Goal: Find specific page/section: Find specific page/section

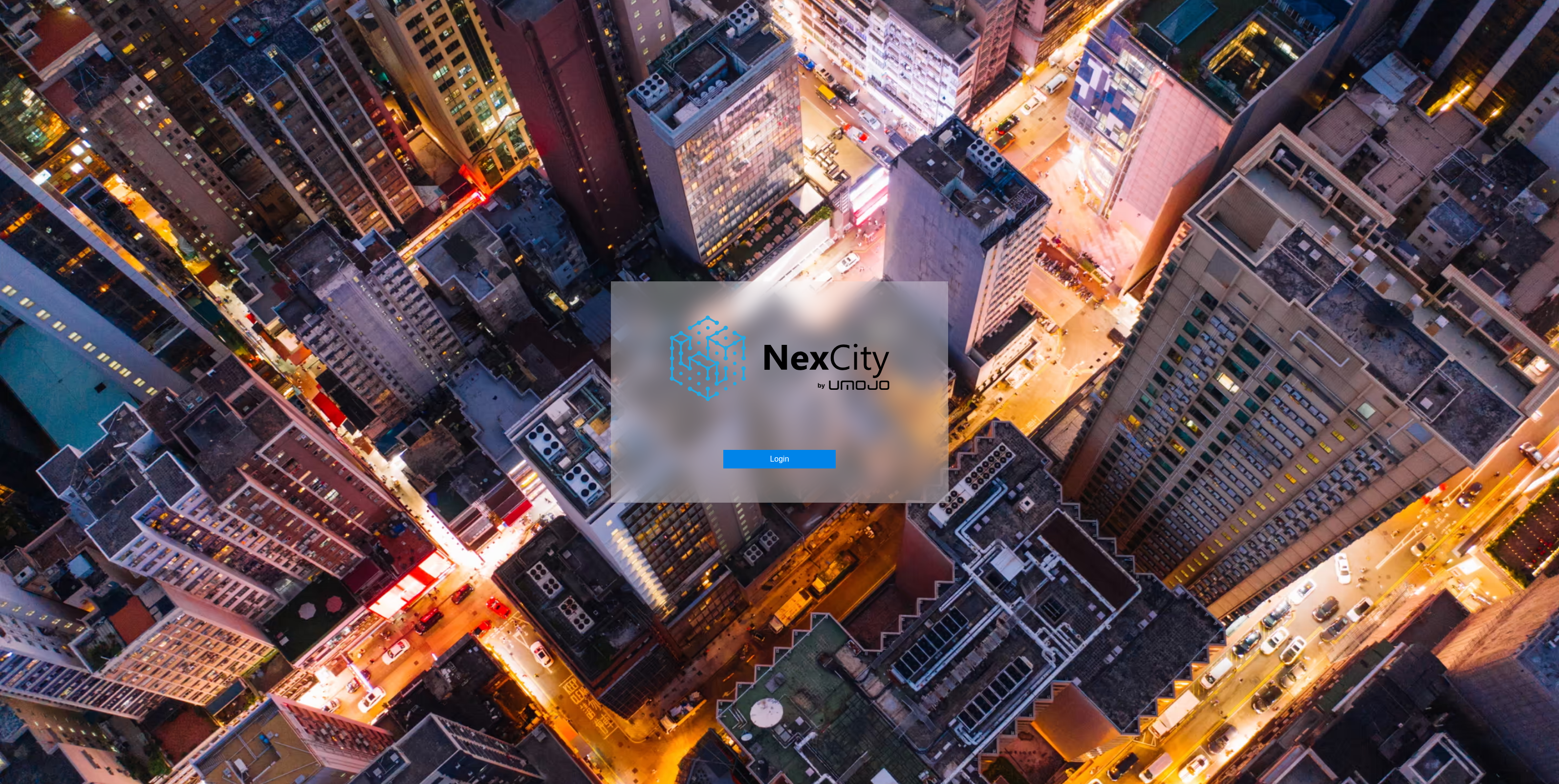
click at [758, 458] on button "Login" at bounding box center [779, 459] width 112 height 19
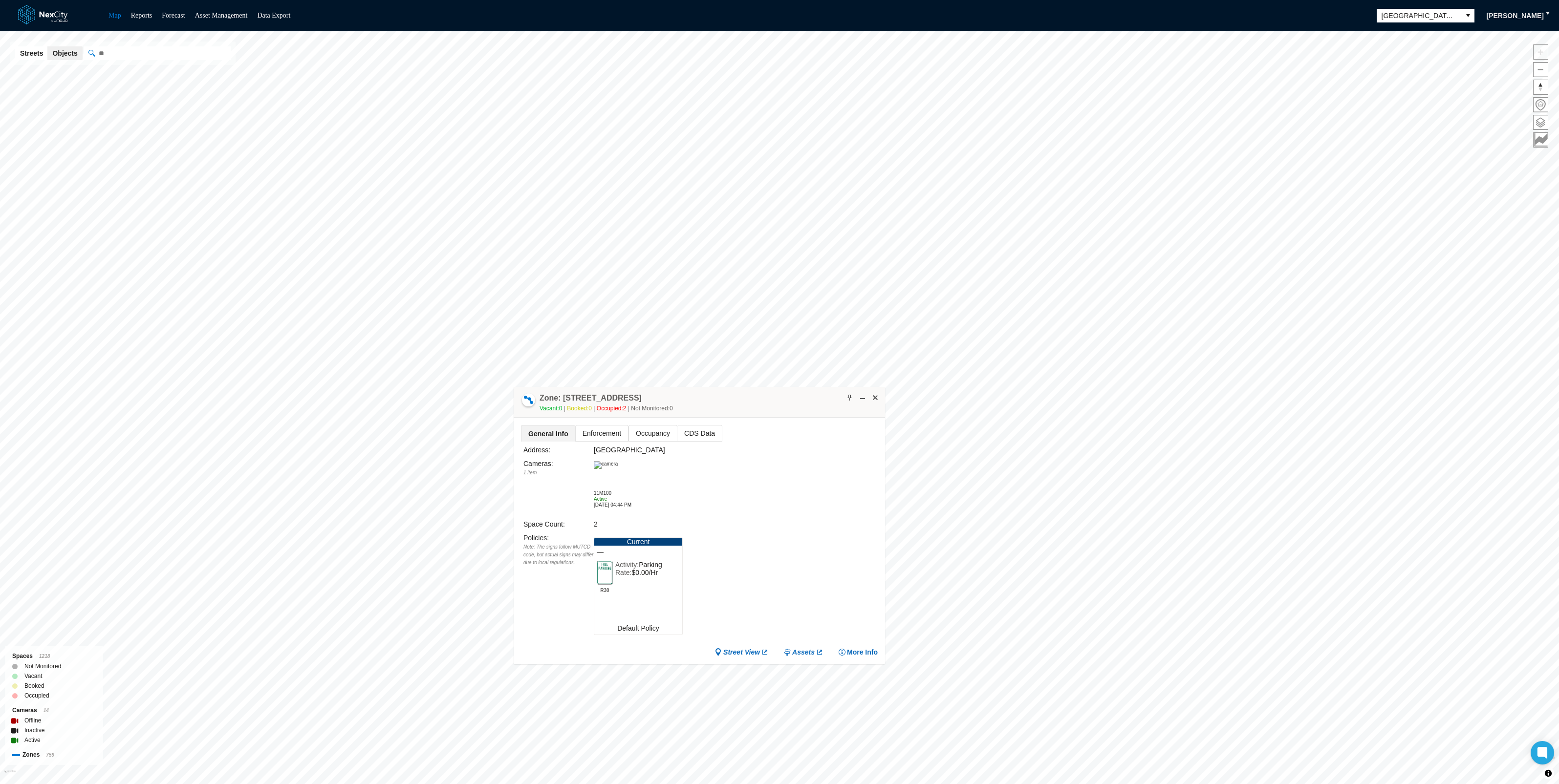
click at [591, 430] on span "Enforcement" at bounding box center [602, 433] width 52 height 16
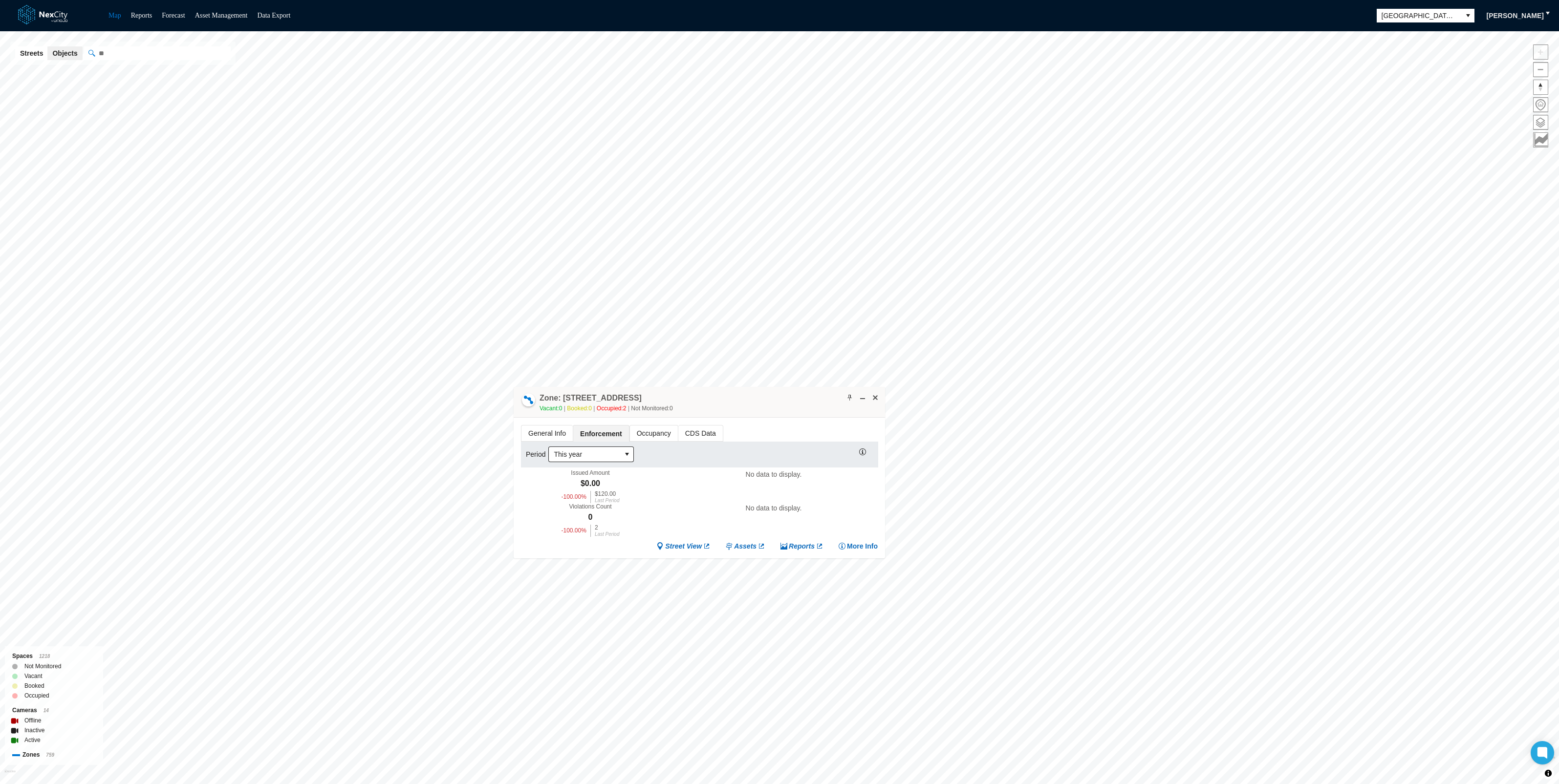
click at [649, 430] on span "Occupancy" at bounding box center [654, 433] width 48 height 16
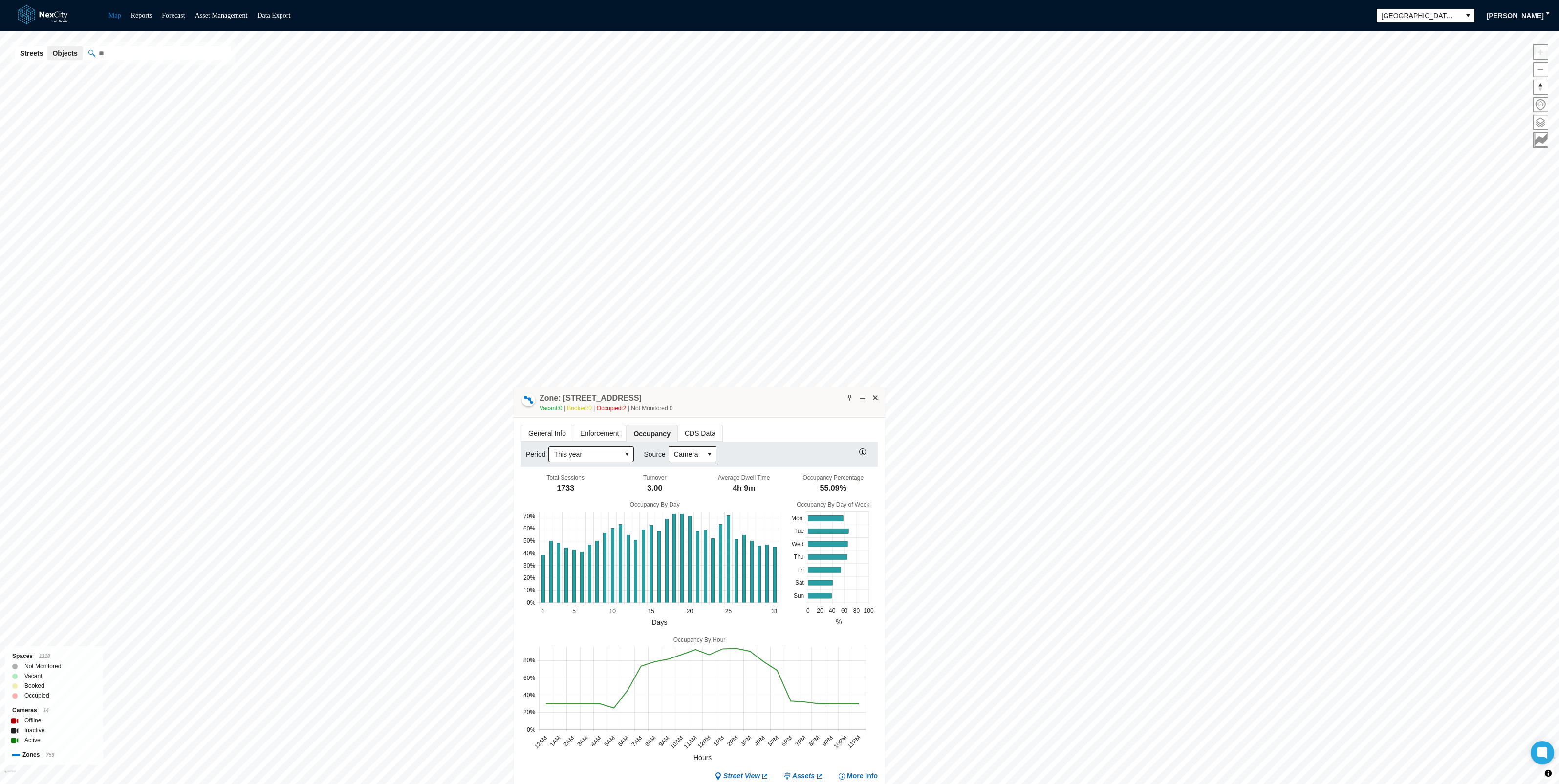
click at [688, 431] on span "CDS Data" at bounding box center [700, 433] width 44 height 16
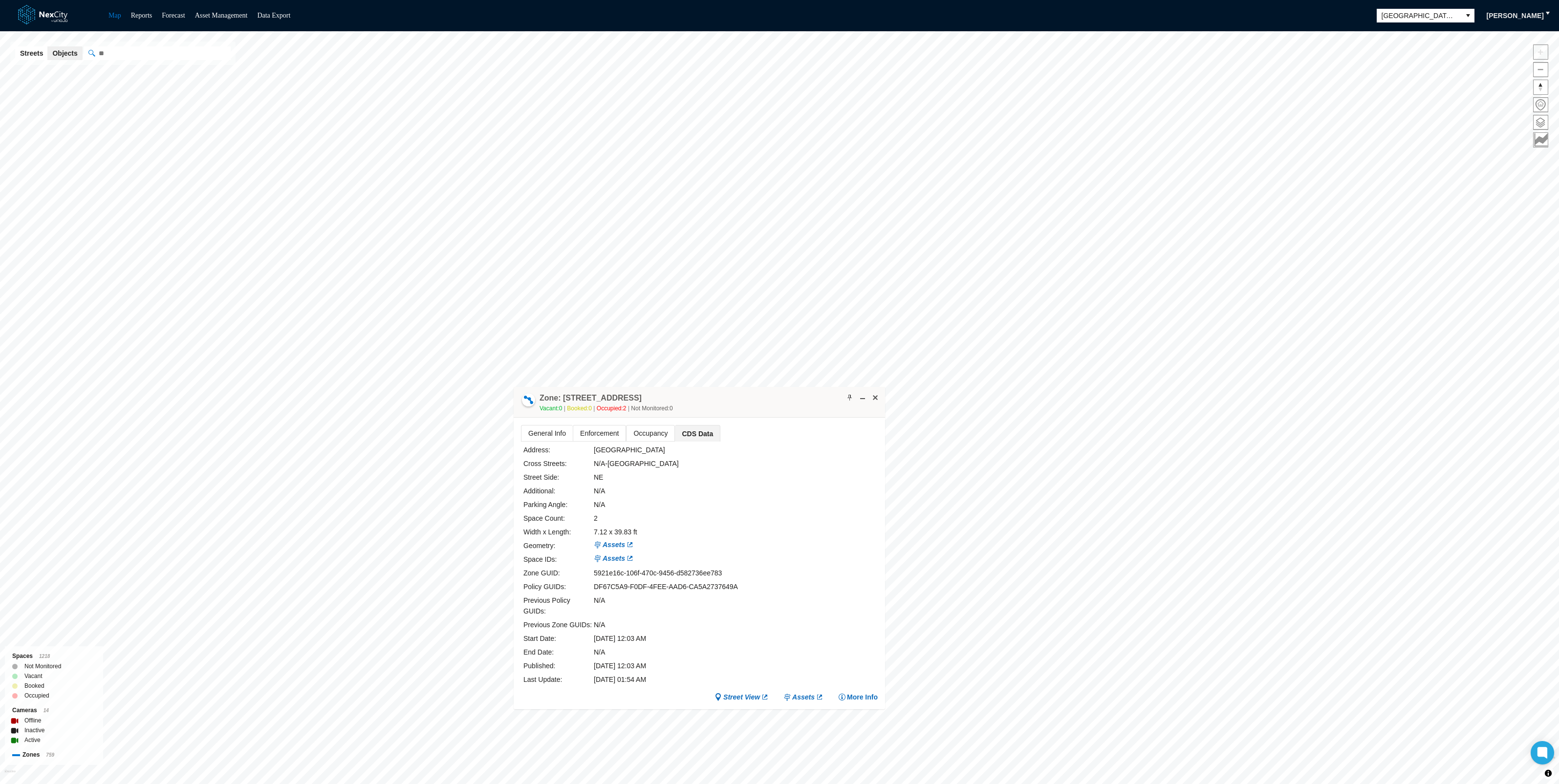
click at [643, 431] on span "Occupancy" at bounding box center [650, 433] width 48 height 16
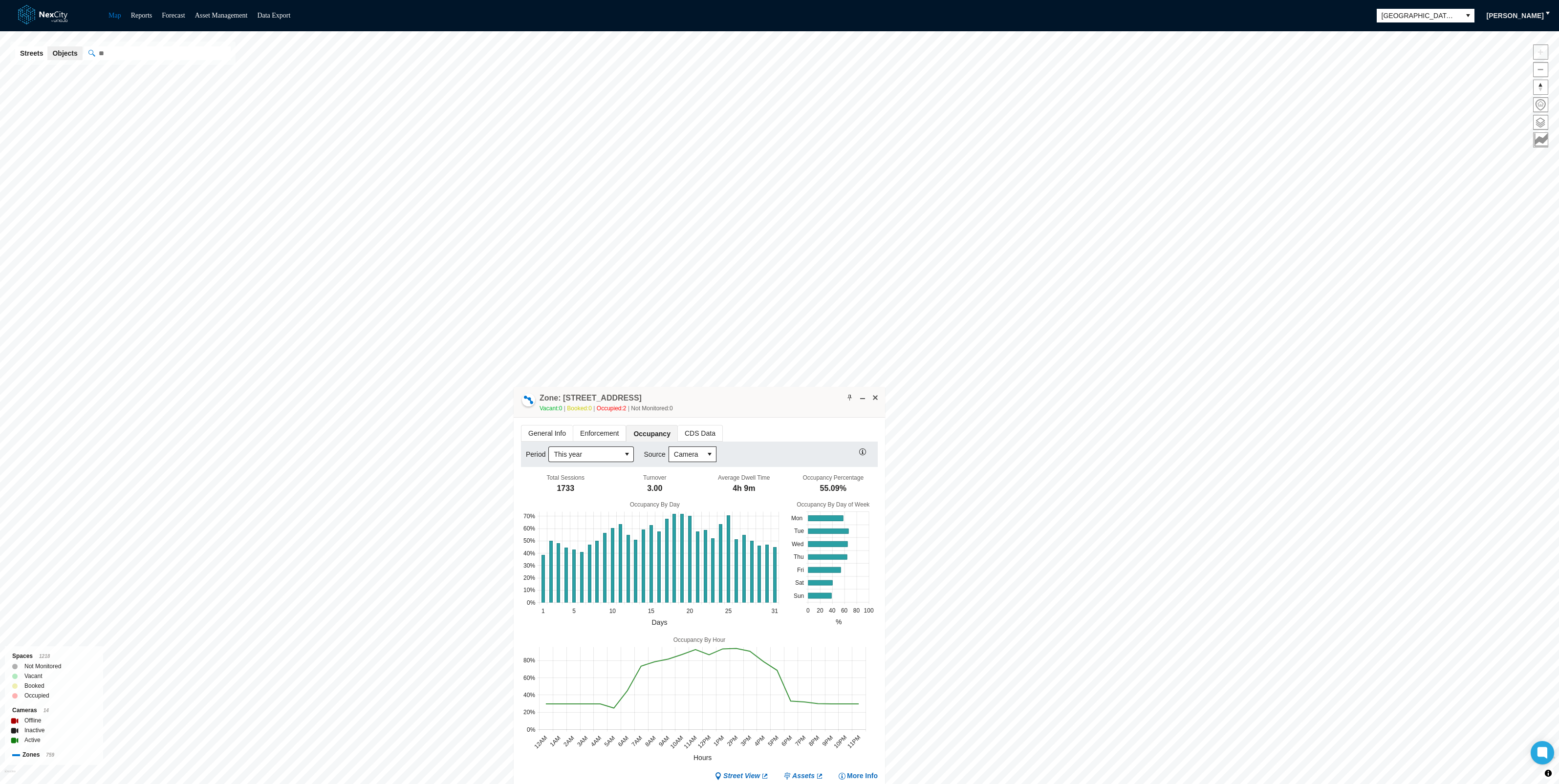
click at [609, 433] on span "Enforcement" at bounding box center [599, 433] width 52 height 16
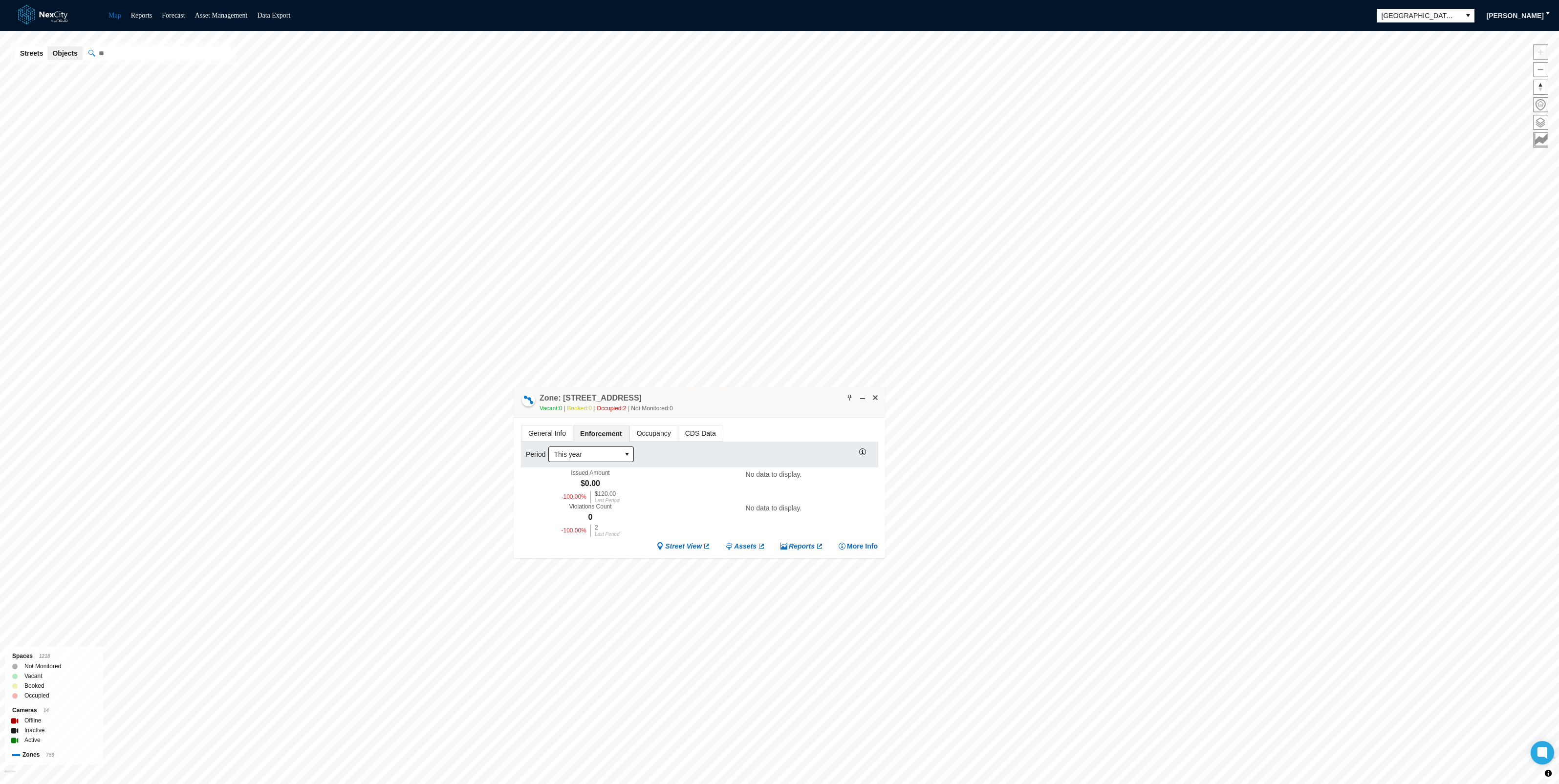
click at [556, 425] on span "General Info" at bounding box center [547, 433] width 51 height 16
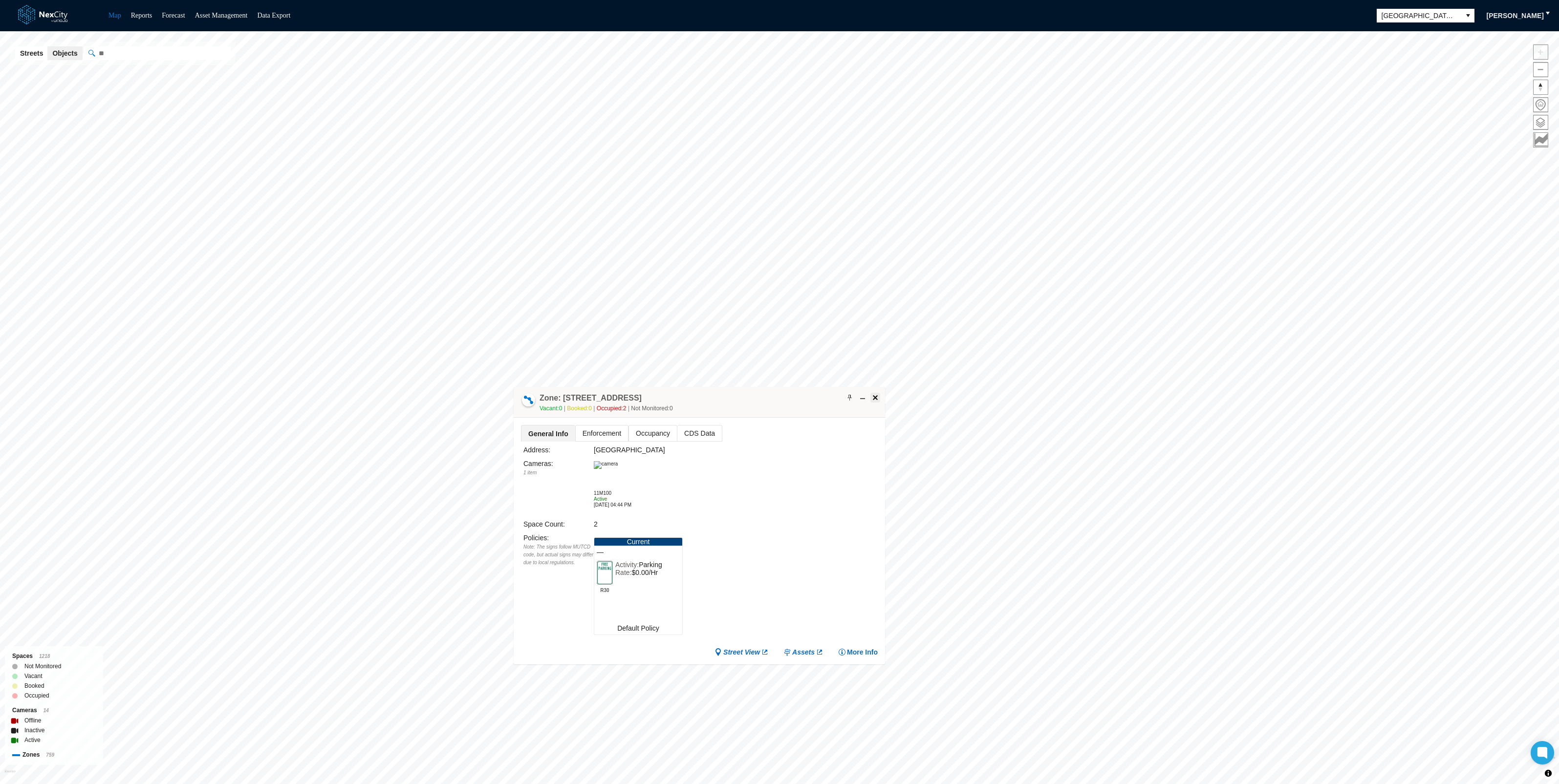
click at [872, 397] on span at bounding box center [875, 397] width 8 height 8
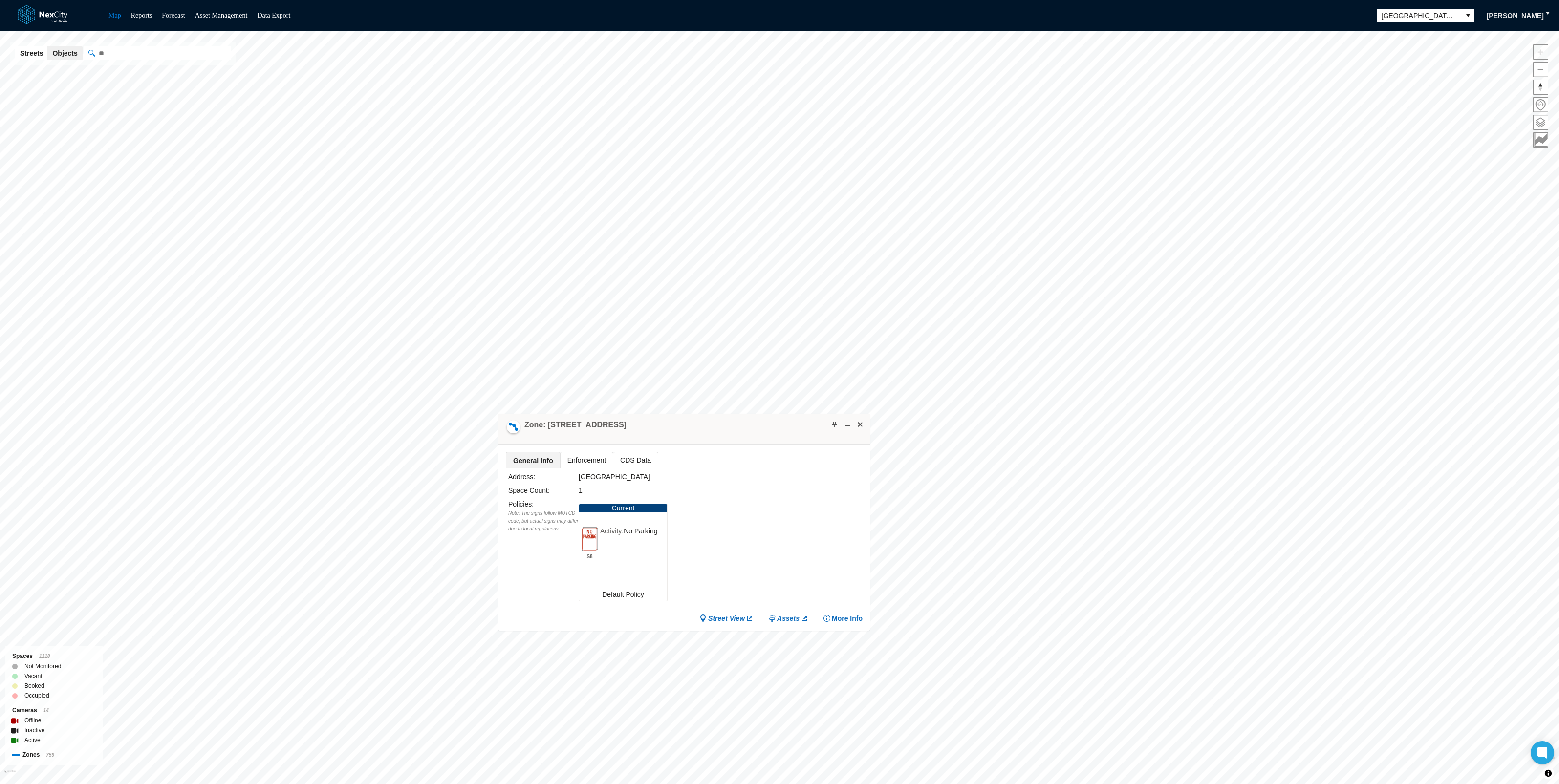
click at [593, 459] on span "Enforcement" at bounding box center [586, 460] width 52 height 16
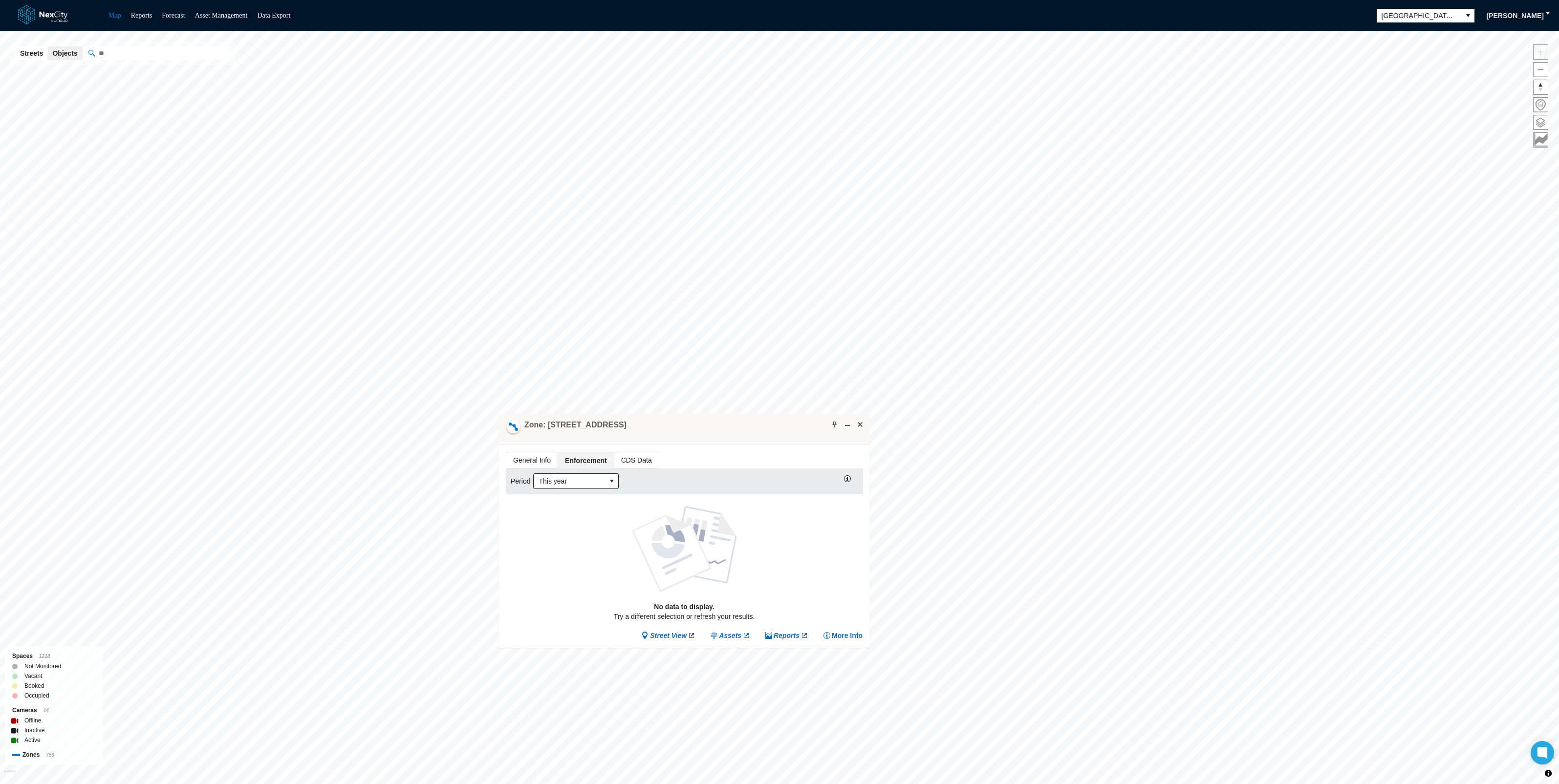
click at [631, 456] on span "CDS Data" at bounding box center [636, 460] width 44 height 16
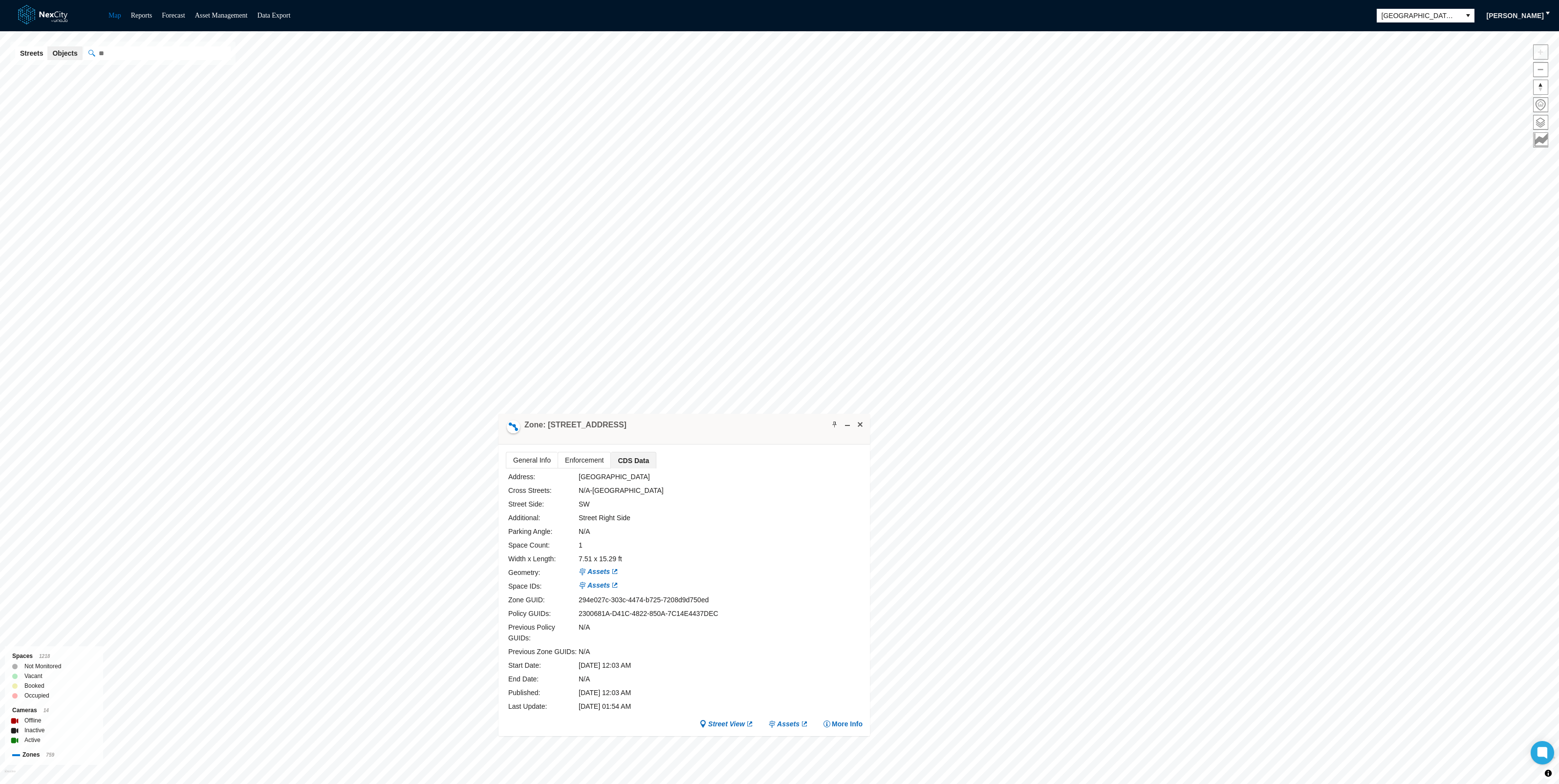
click at [547, 455] on span "General Info" at bounding box center [532, 460] width 51 height 16
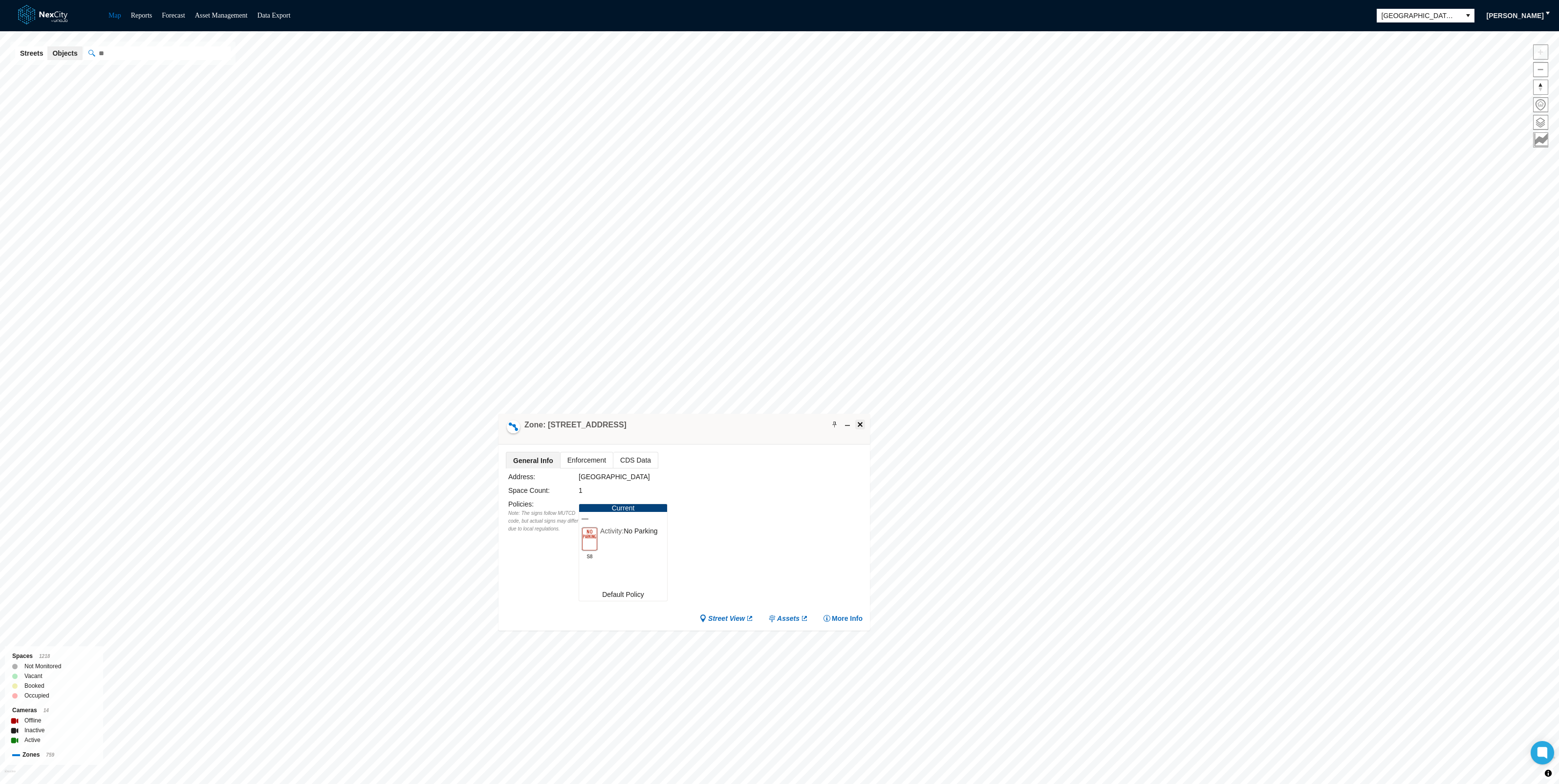
click at [860, 423] on span at bounding box center [860, 424] width 8 height 8
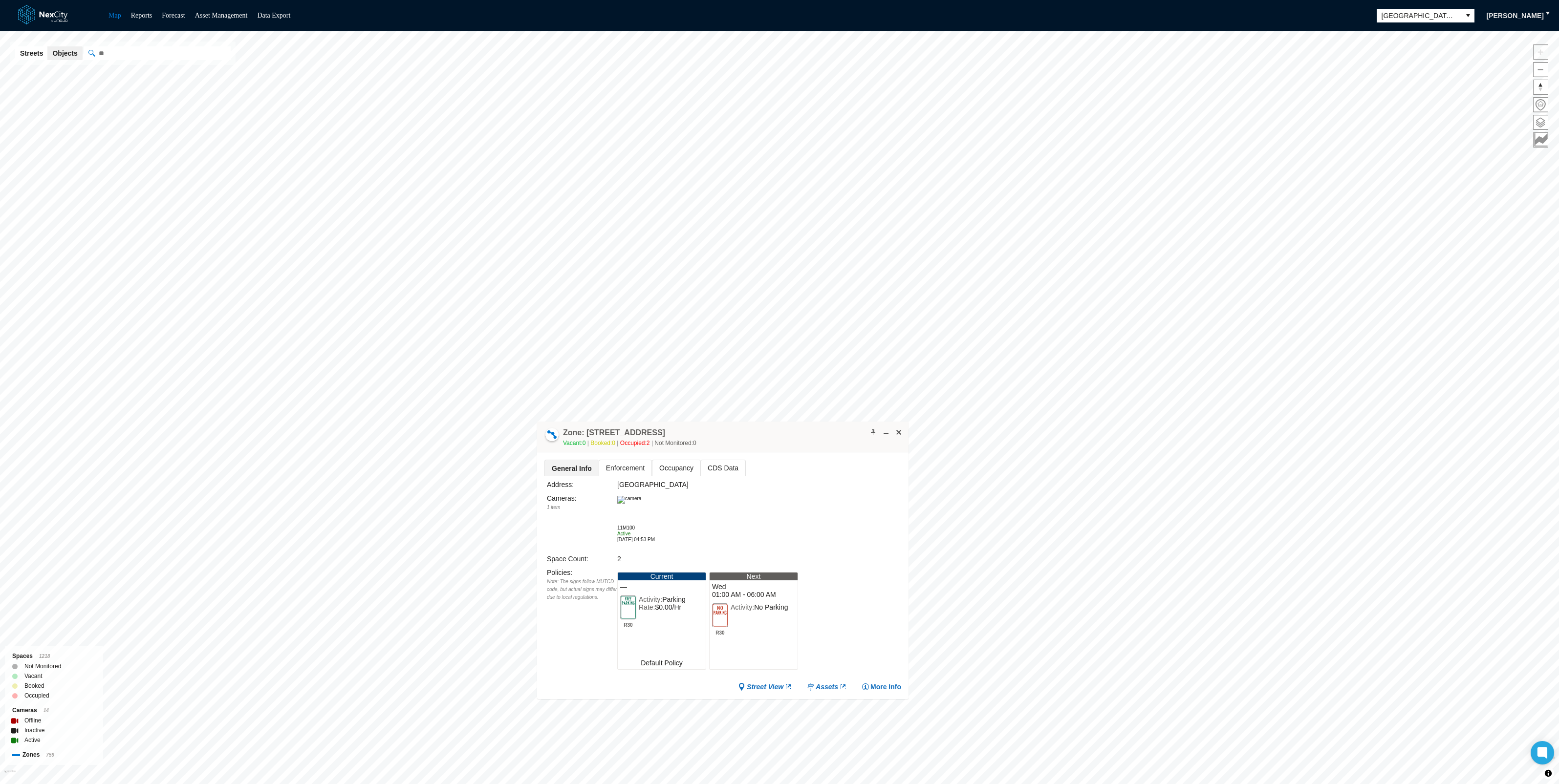
click at [641, 503] on img at bounding box center [629, 500] width 24 height 8
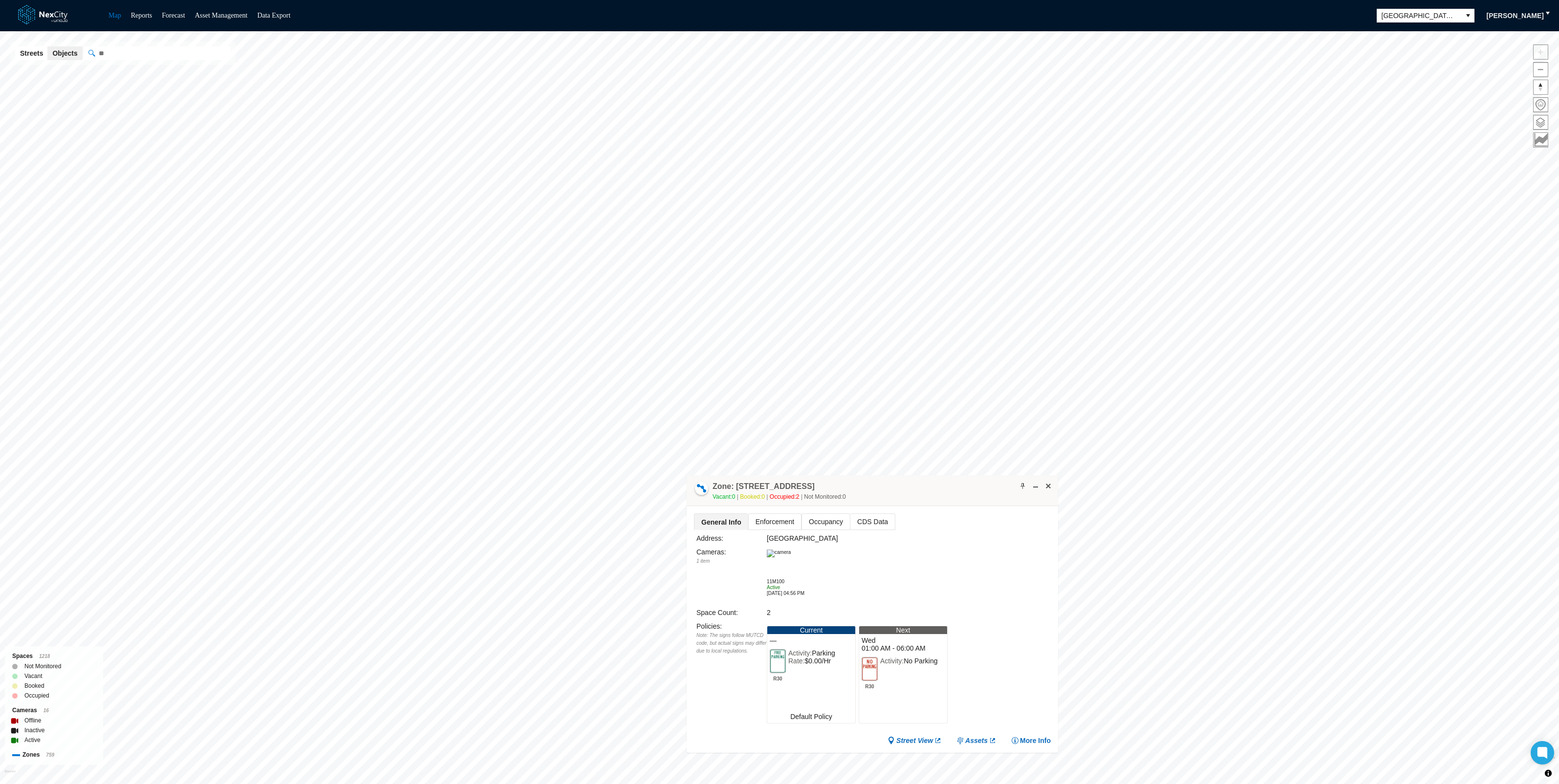
click at [771, 518] on span "Enforcement" at bounding box center [775, 522] width 52 height 16
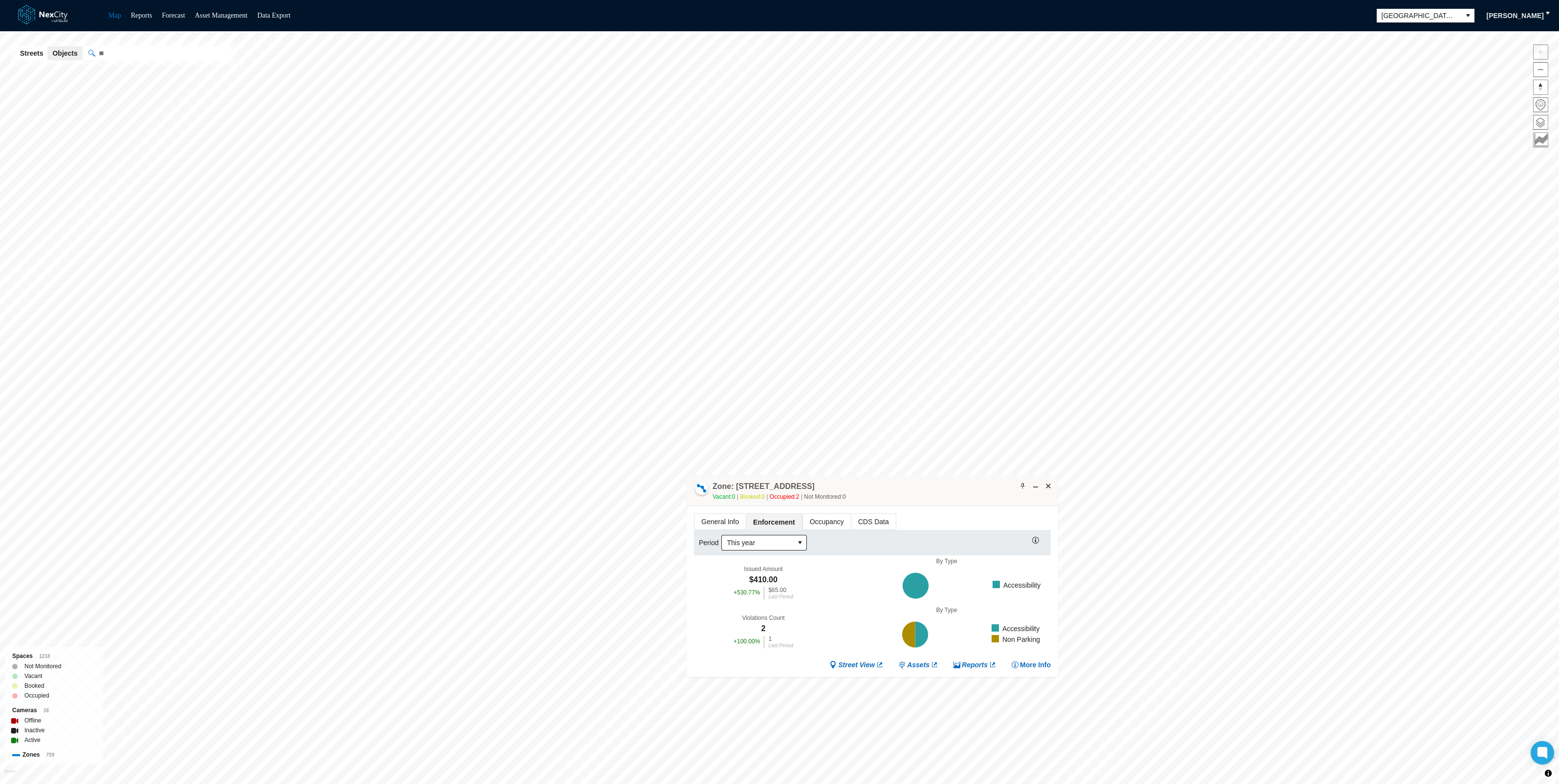
click at [821, 519] on span "Occupancy" at bounding box center [827, 522] width 48 height 16
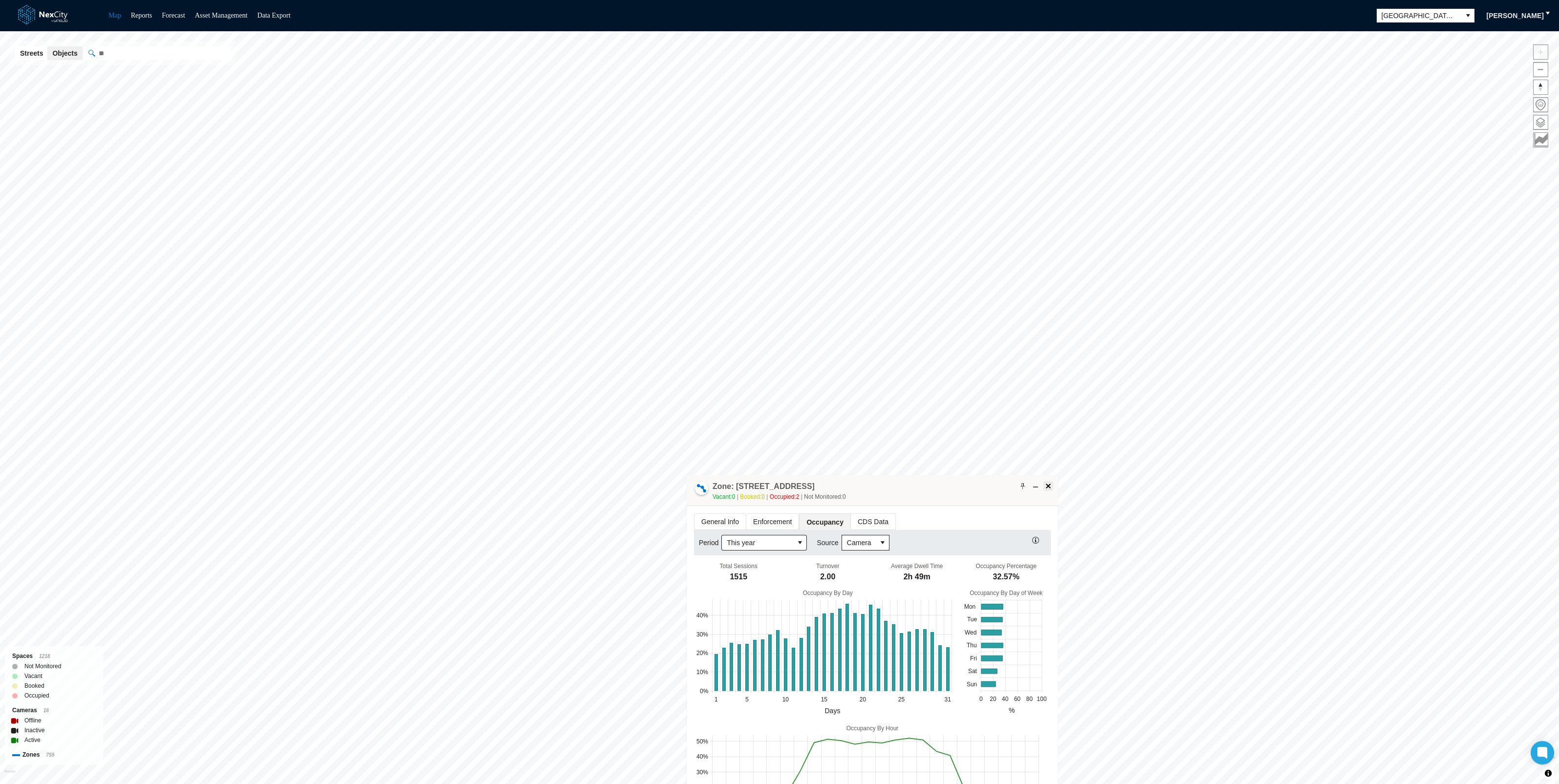
click at [1048, 485] on span at bounding box center [1048, 486] width 8 height 8
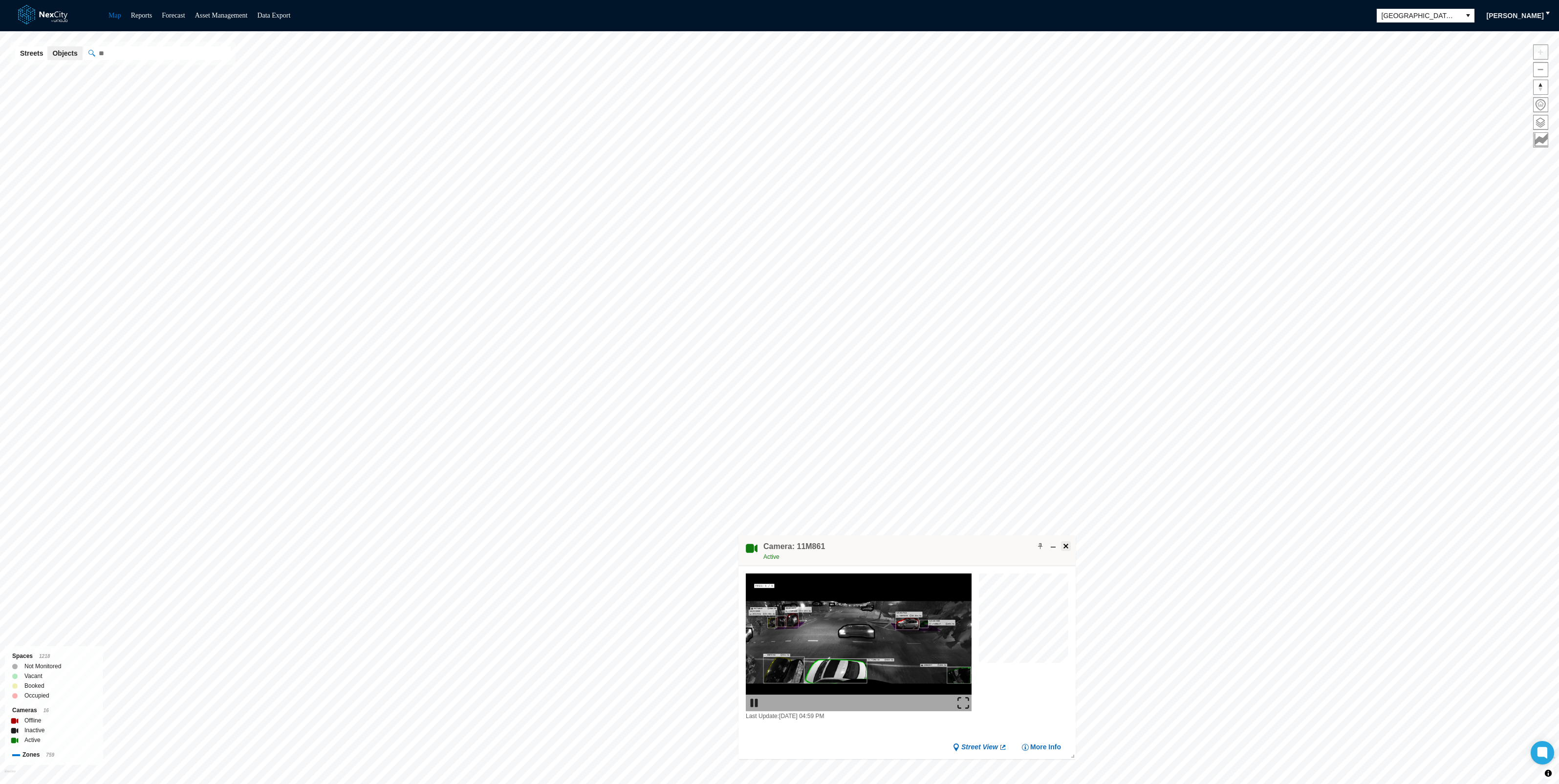
click at [1068, 545] on span at bounding box center [1066, 546] width 8 height 8
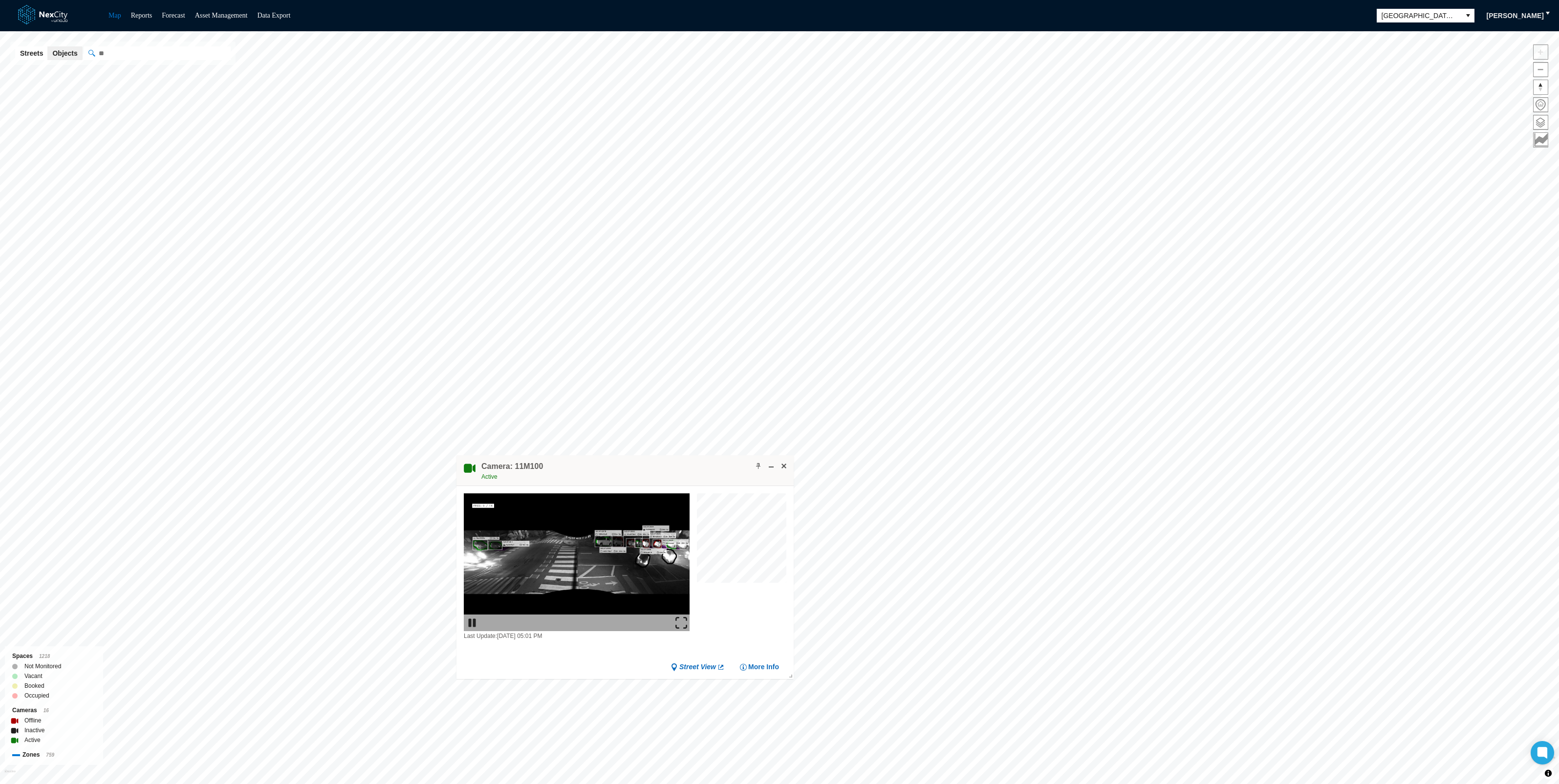
drag, startPoint x: 851, startPoint y: 429, endPoint x: 696, endPoint y: 472, distance: 160.9
click at [696, 472] on div "Camera: 11M100 Active" at bounding box center [625, 471] width 337 height 31
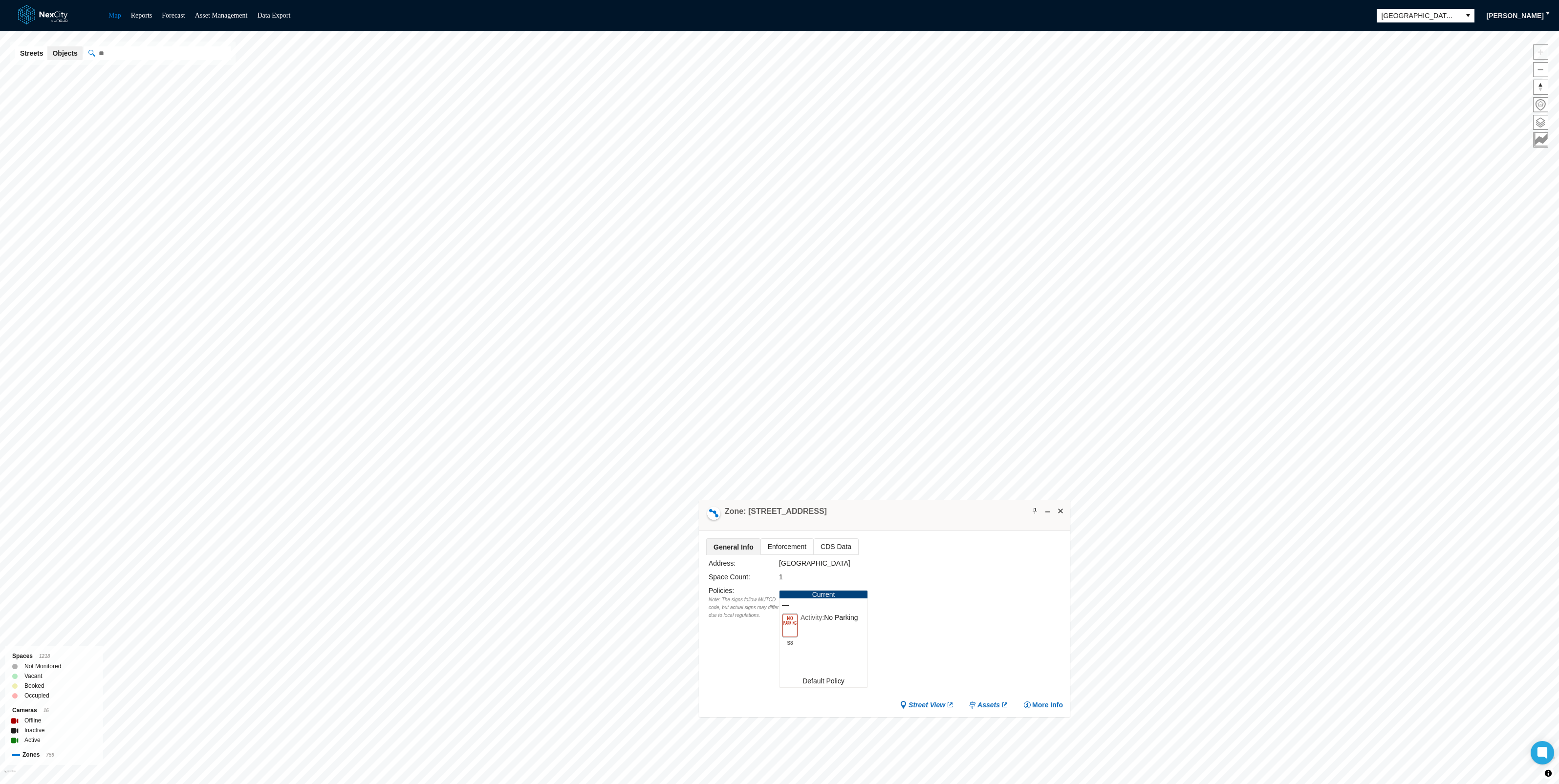
click at [792, 541] on span "Enforcement" at bounding box center [787, 547] width 52 height 16
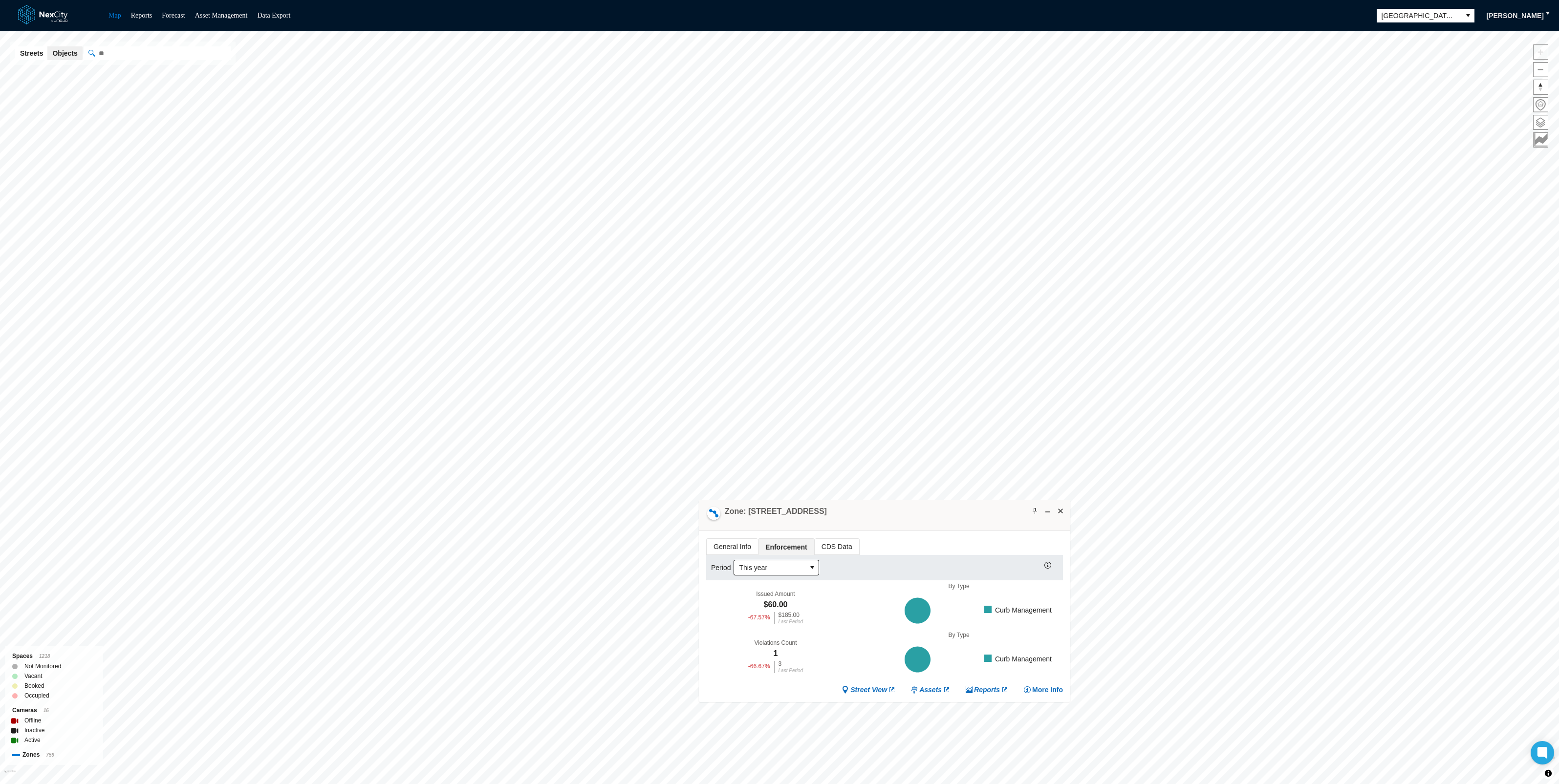
click at [838, 546] on span "CDS Data" at bounding box center [836, 547] width 44 height 16
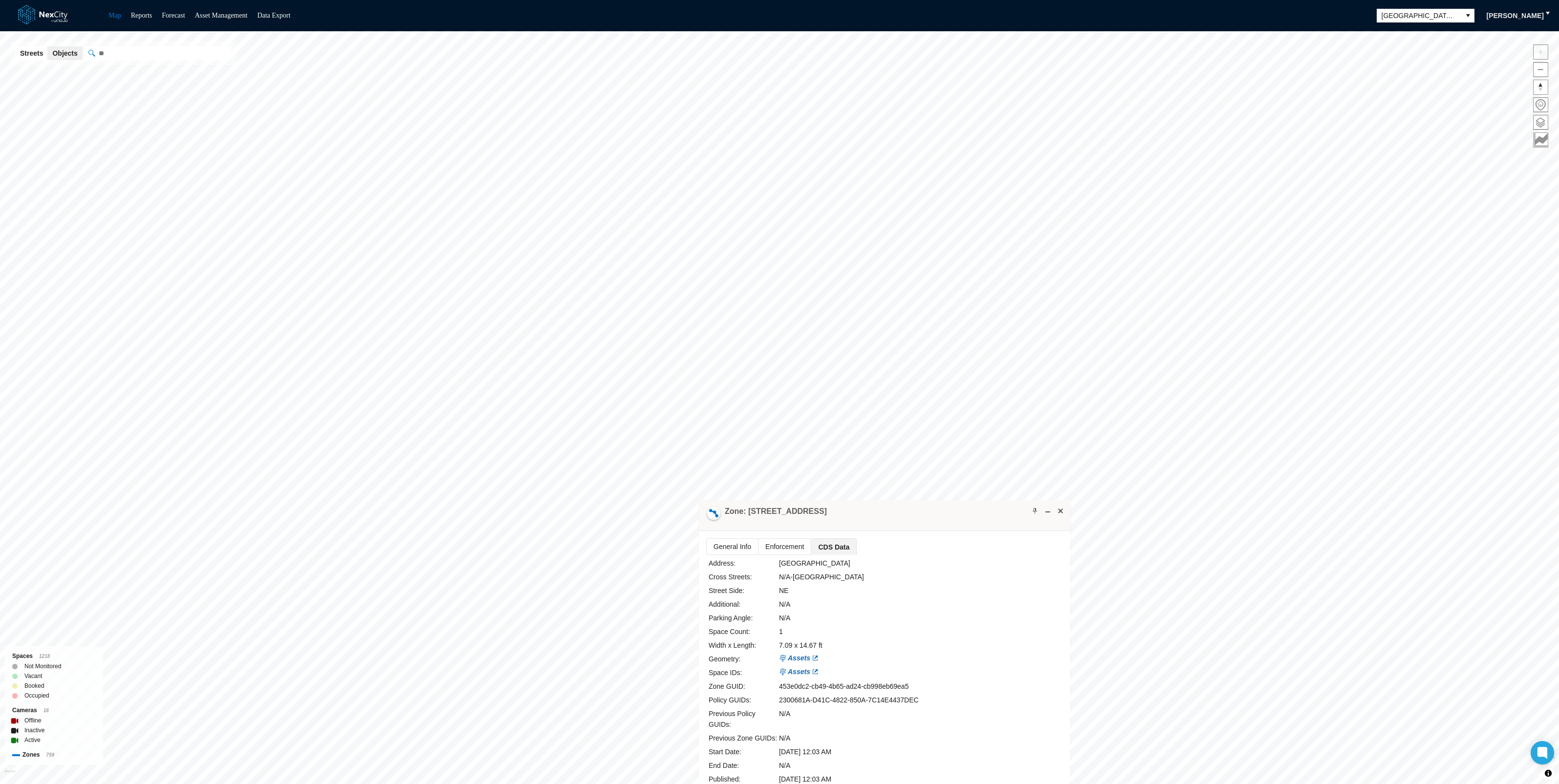
click at [741, 547] on span "General Info" at bounding box center [732, 547] width 51 height 16
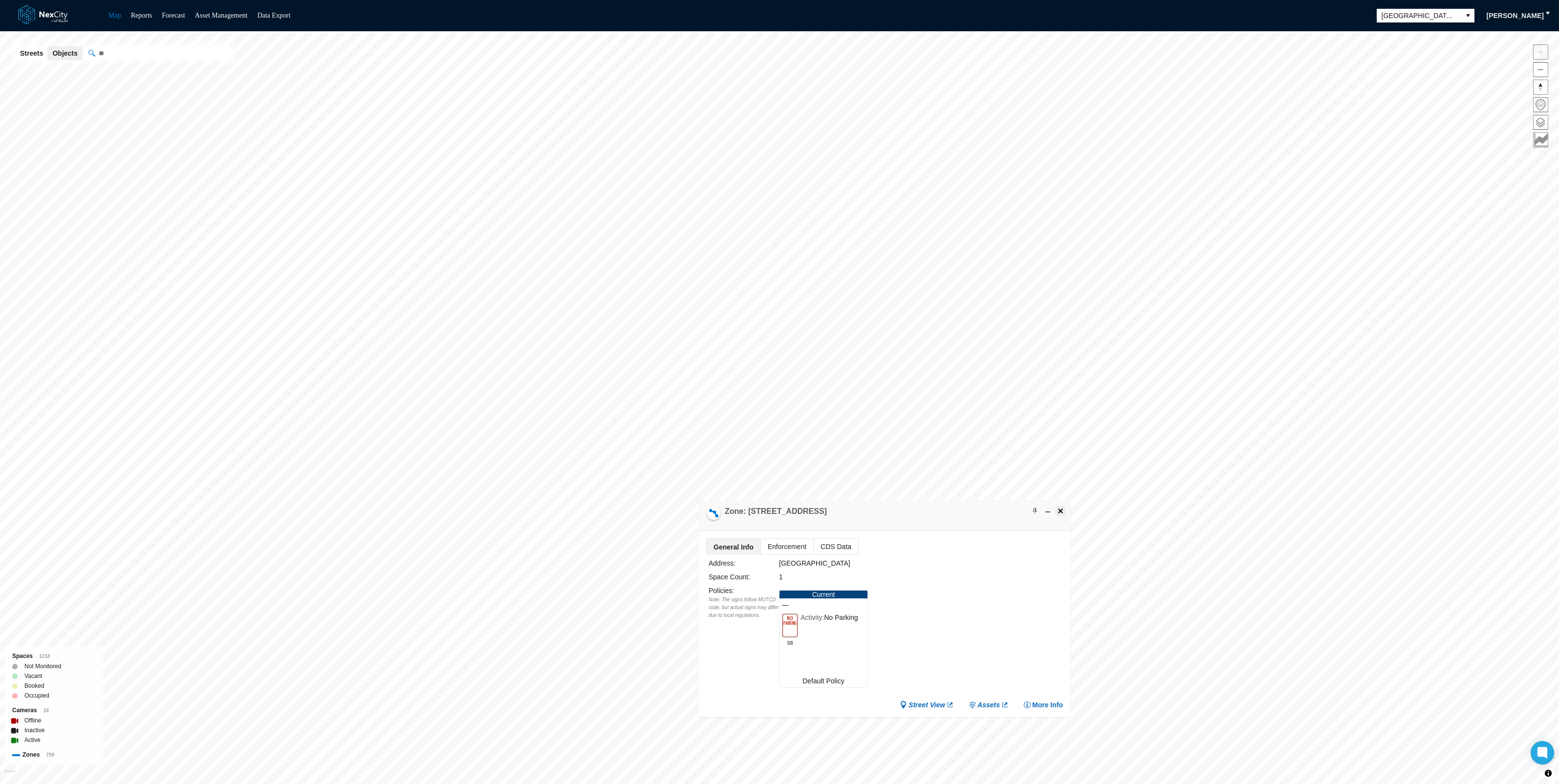
click at [1063, 511] on span at bounding box center [1060, 511] width 8 height 8
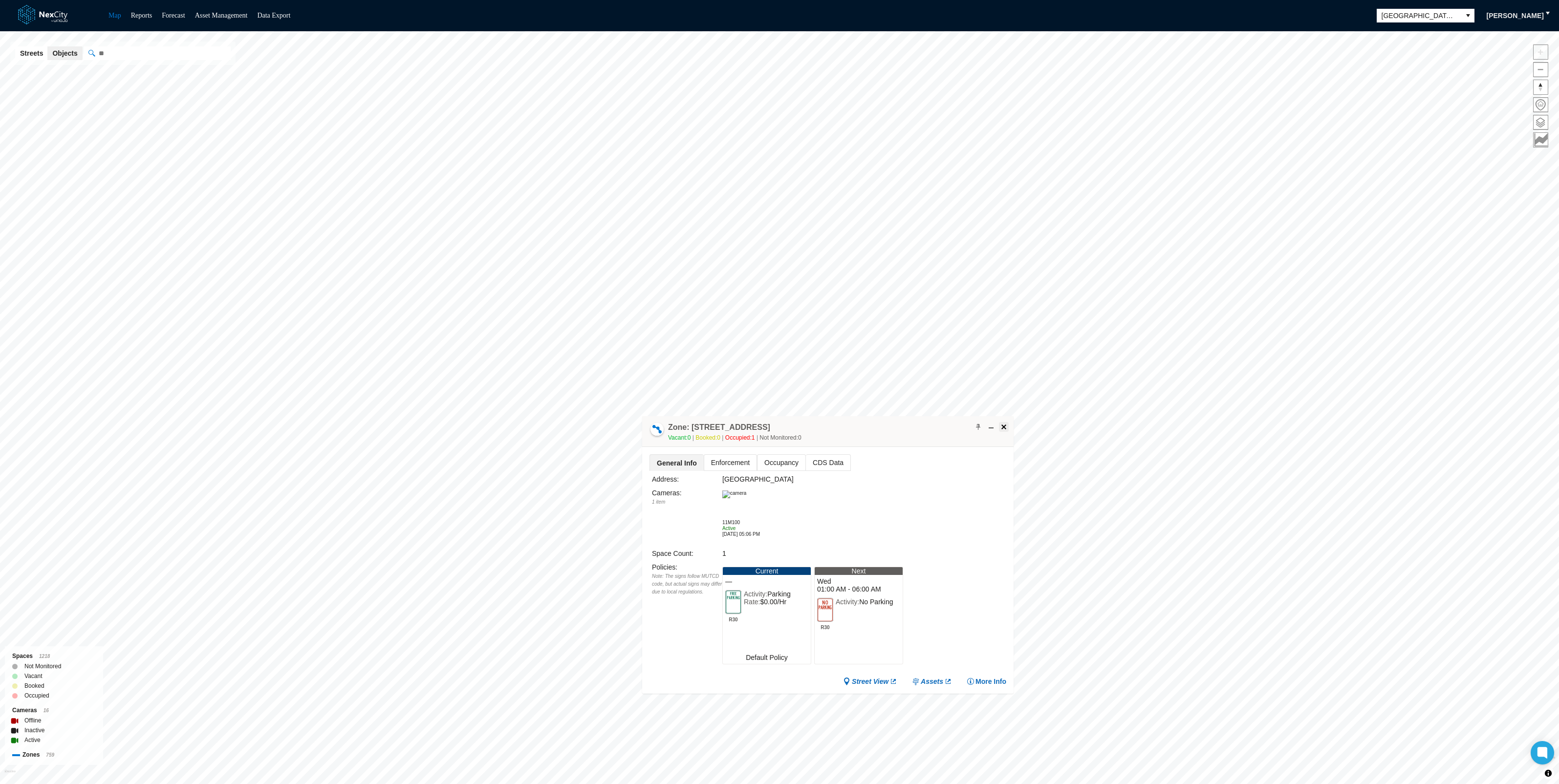
click at [1006, 426] on span at bounding box center [1003, 426] width 8 height 8
click at [743, 491] on img at bounding box center [732, 487] width 24 height 8
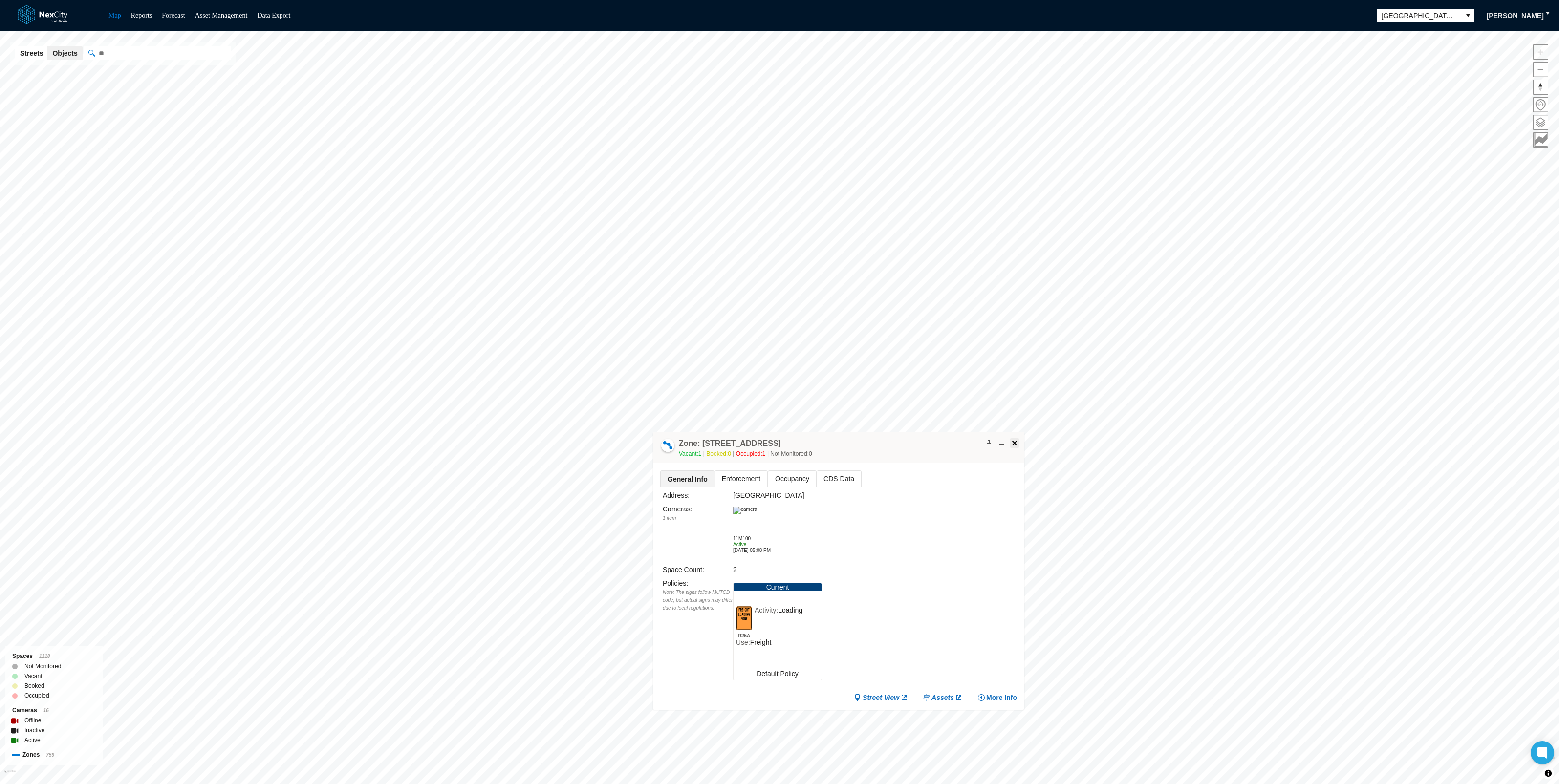
click at [1017, 441] on span at bounding box center [1014, 443] width 8 height 8
click at [758, 509] on img at bounding box center [746, 505] width 24 height 8
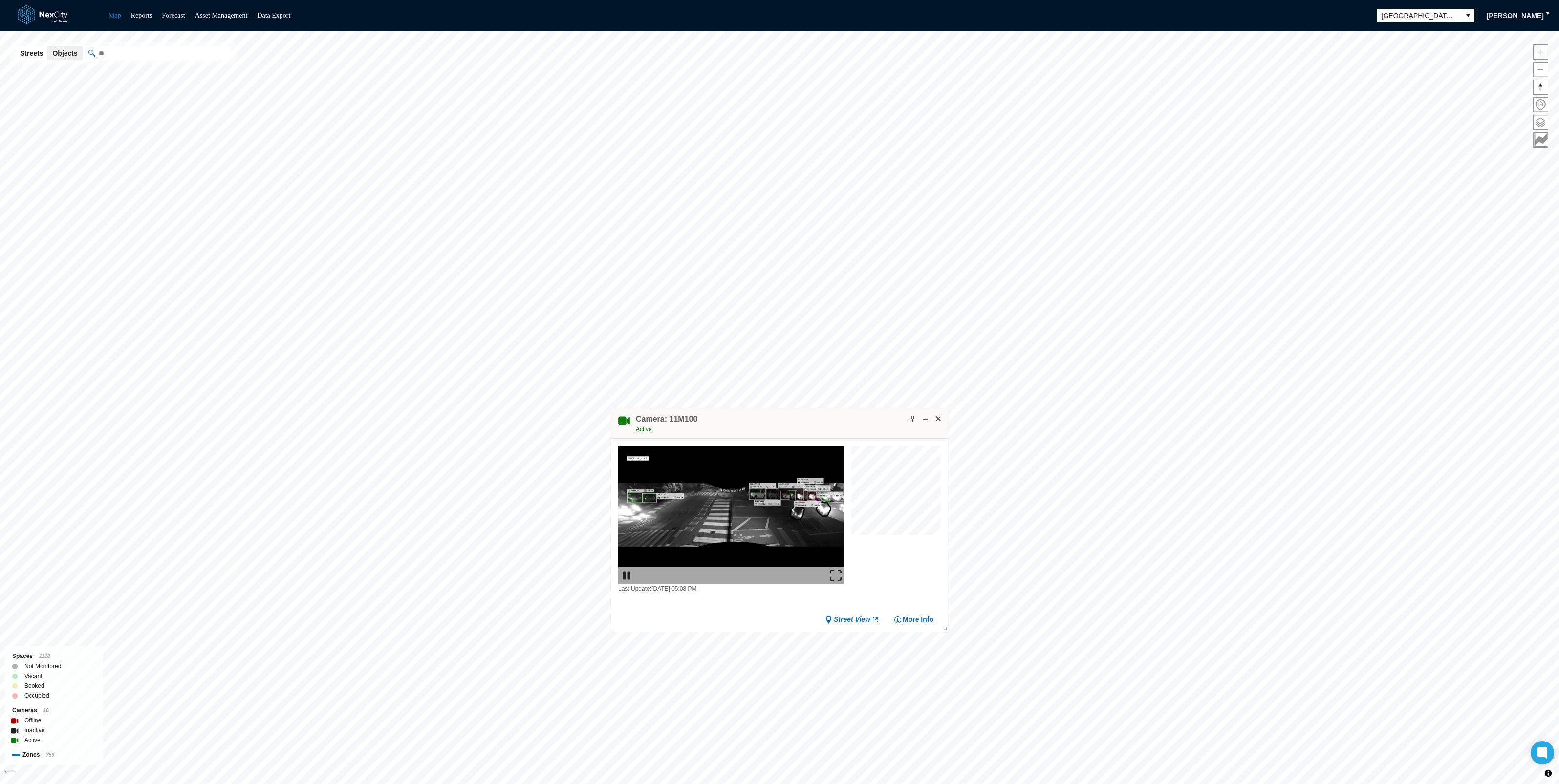
click at [839, 573] on img at bounding box center [835, 575] width 11 height 11
click at [936, 415] on span at bounding box center [938, 419] width 8 height 8
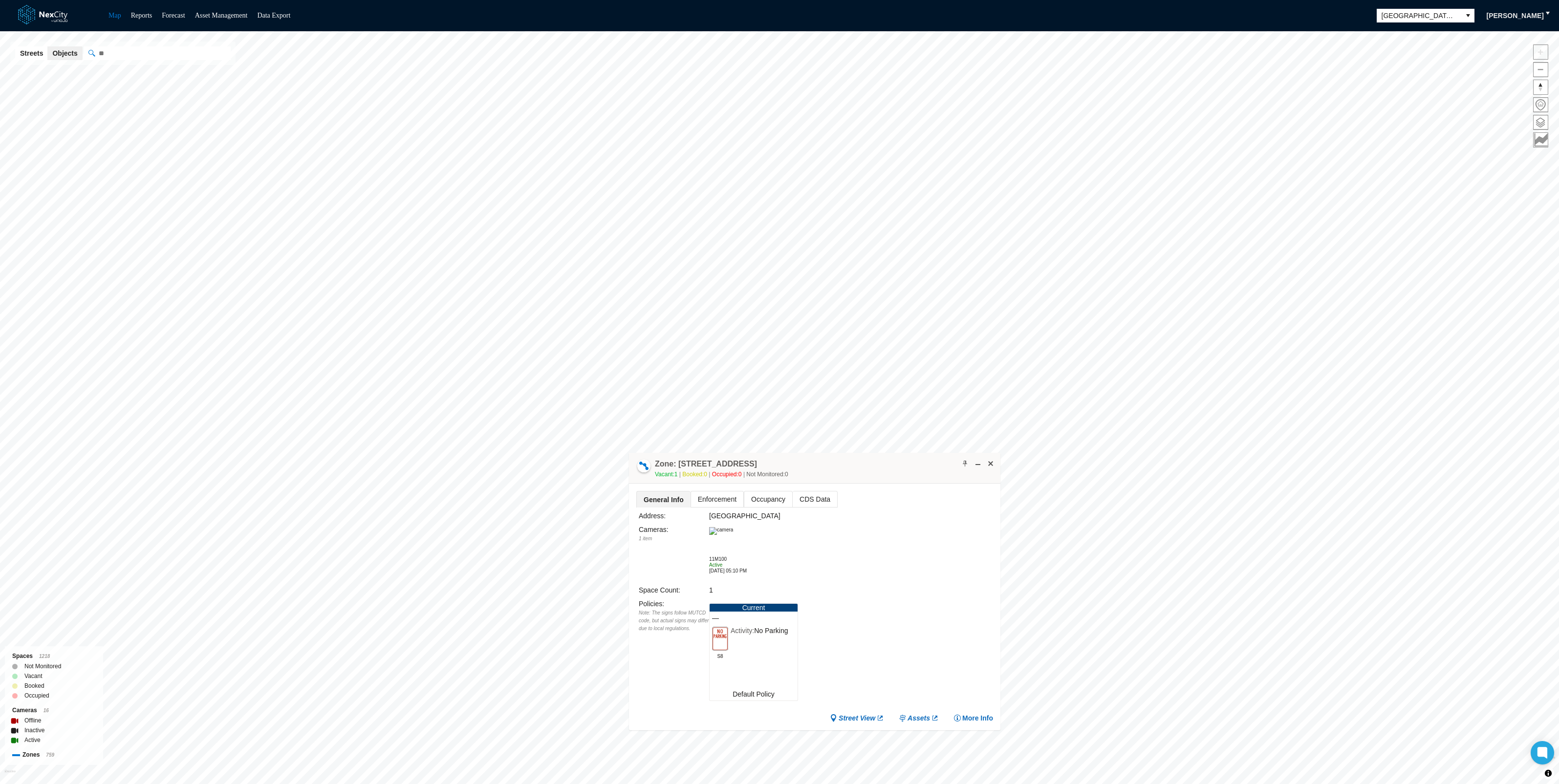
click at [733, 535] on img at bounding box center [721, 531] width 24 height 8
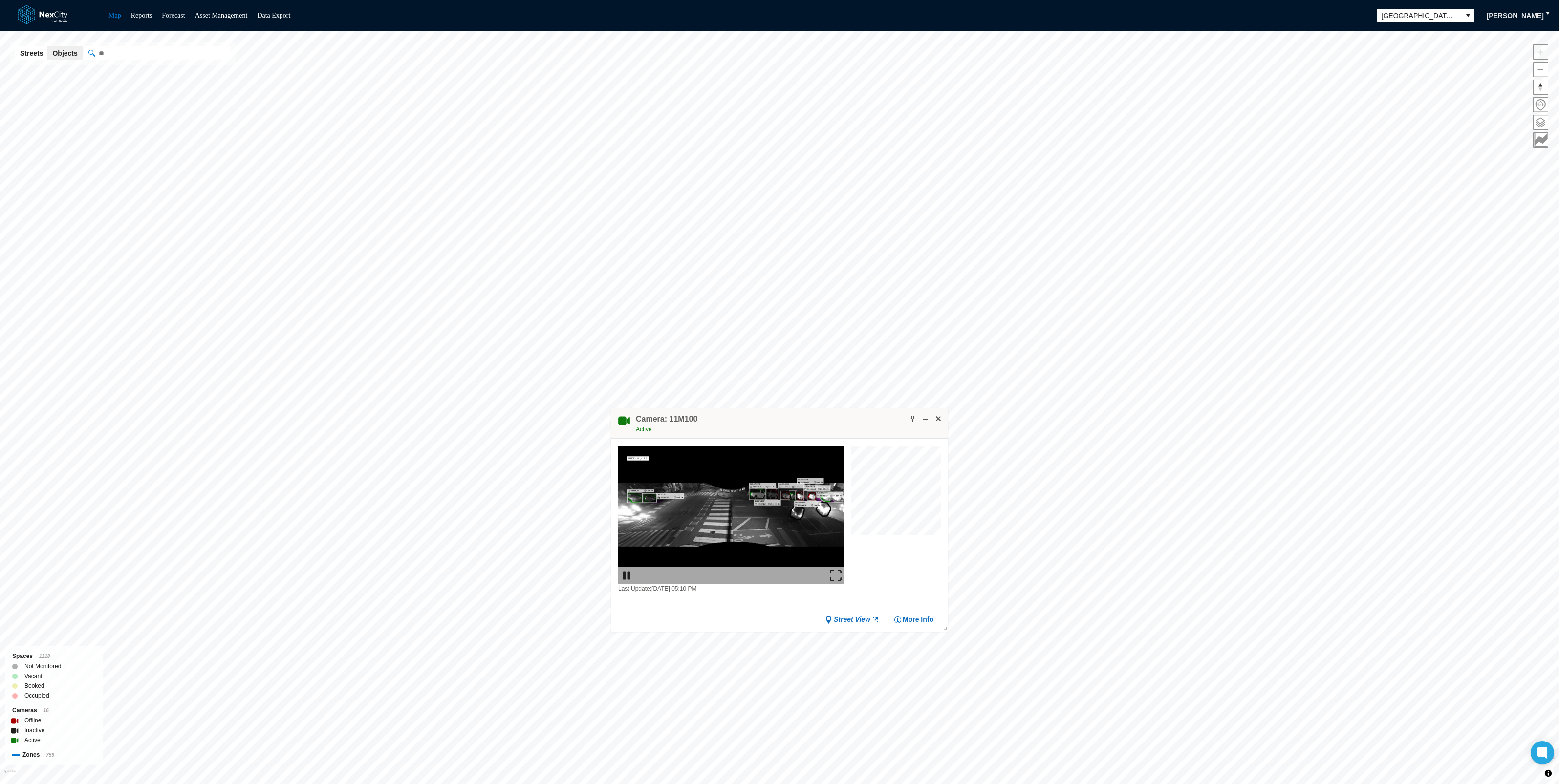
click at [836, 572] on img at bounding box center [835, 575] width 11 height 11
click at [942, 414] on button at bounding box center [938, 419] width 10 height 10
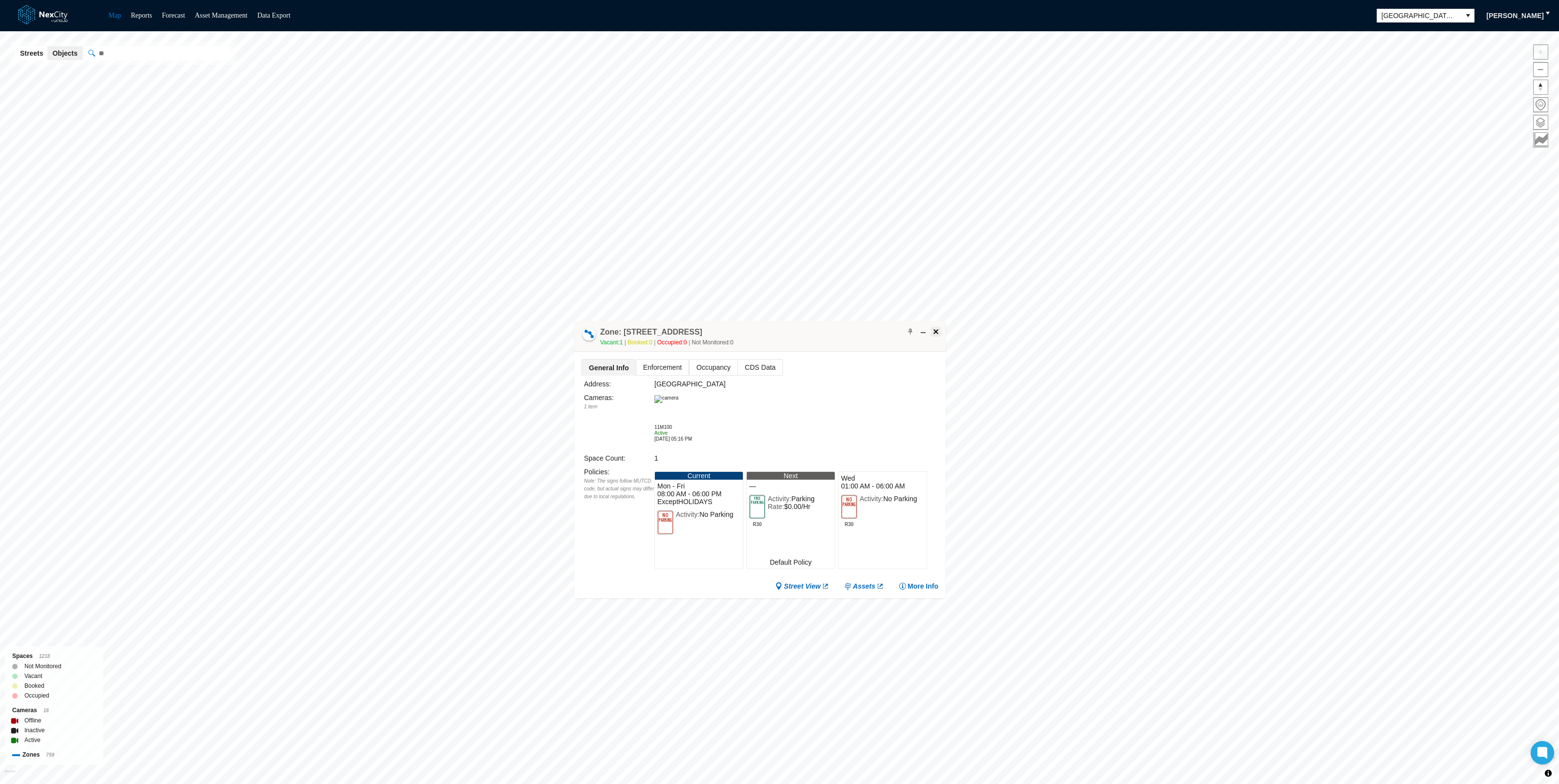
click at [936, 330] on span at bounding box center [936, 332] width 8 height 8
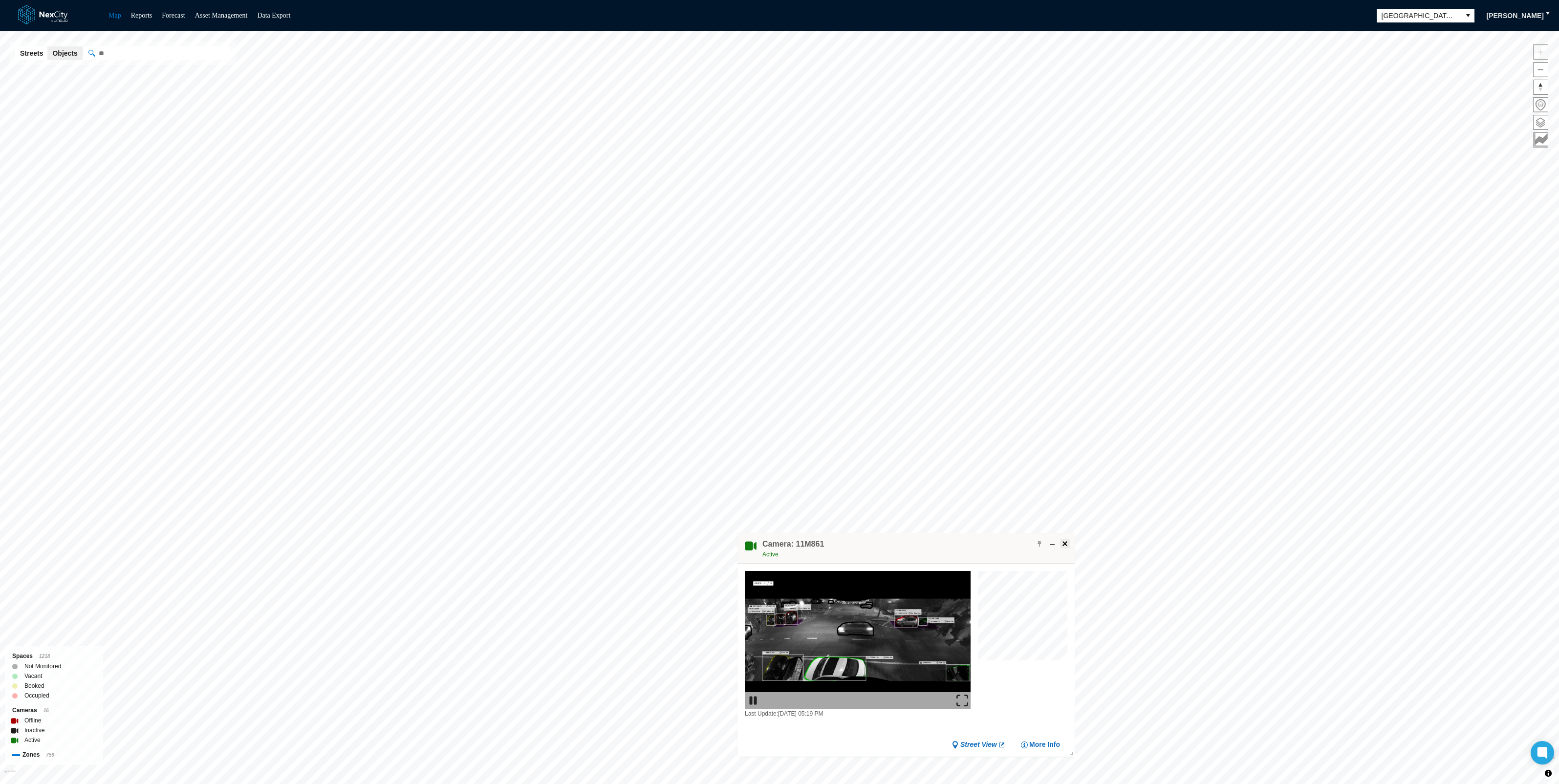
click at [1065, 540] on span at bounding box center [1065, 543] width 8 height 8
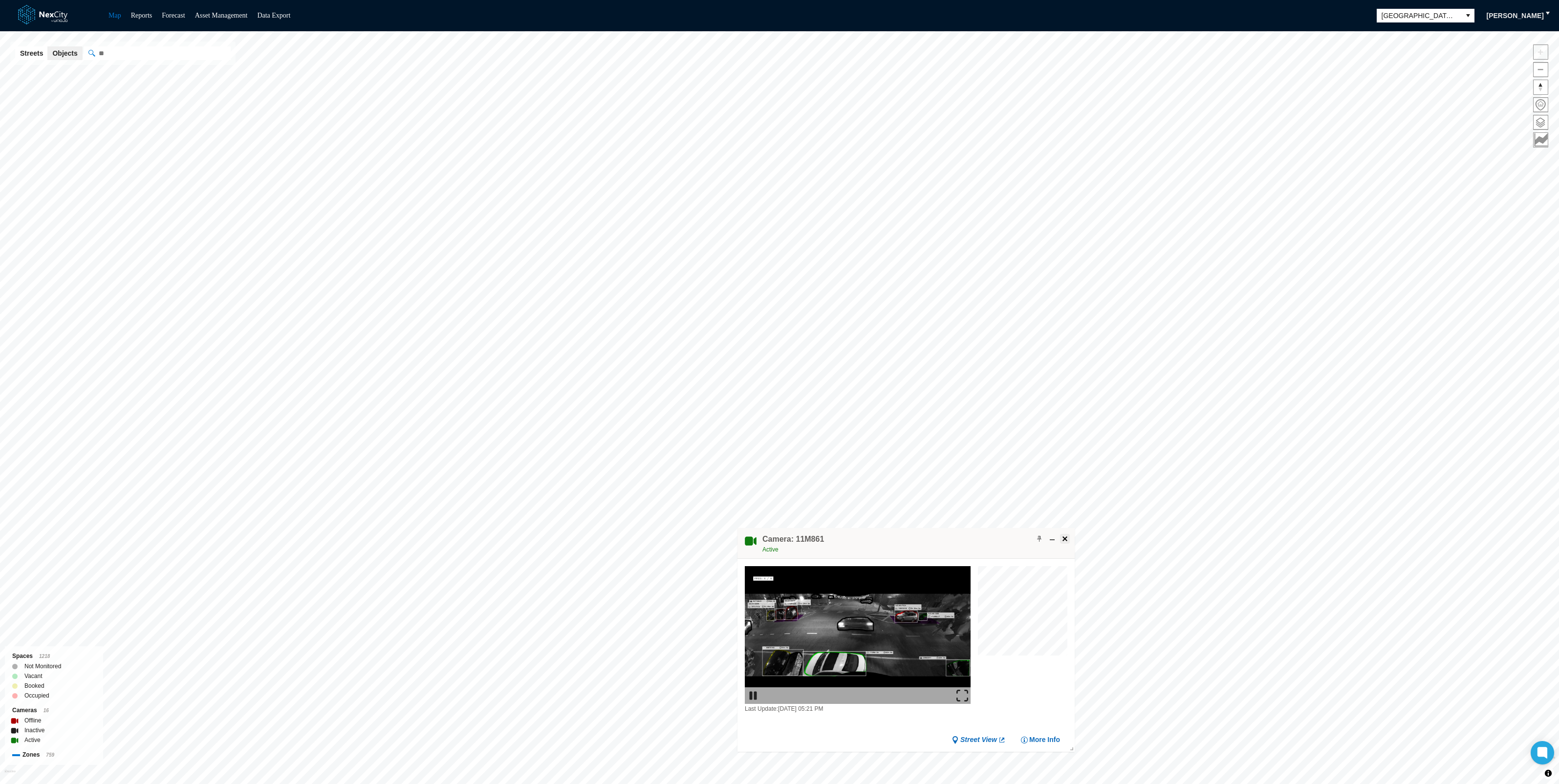
click at [1068, 535] on span at bounding box center [1065, 538] width 8 height 8
